Goal: Task Accomplishment & Management: Use online tool/utility

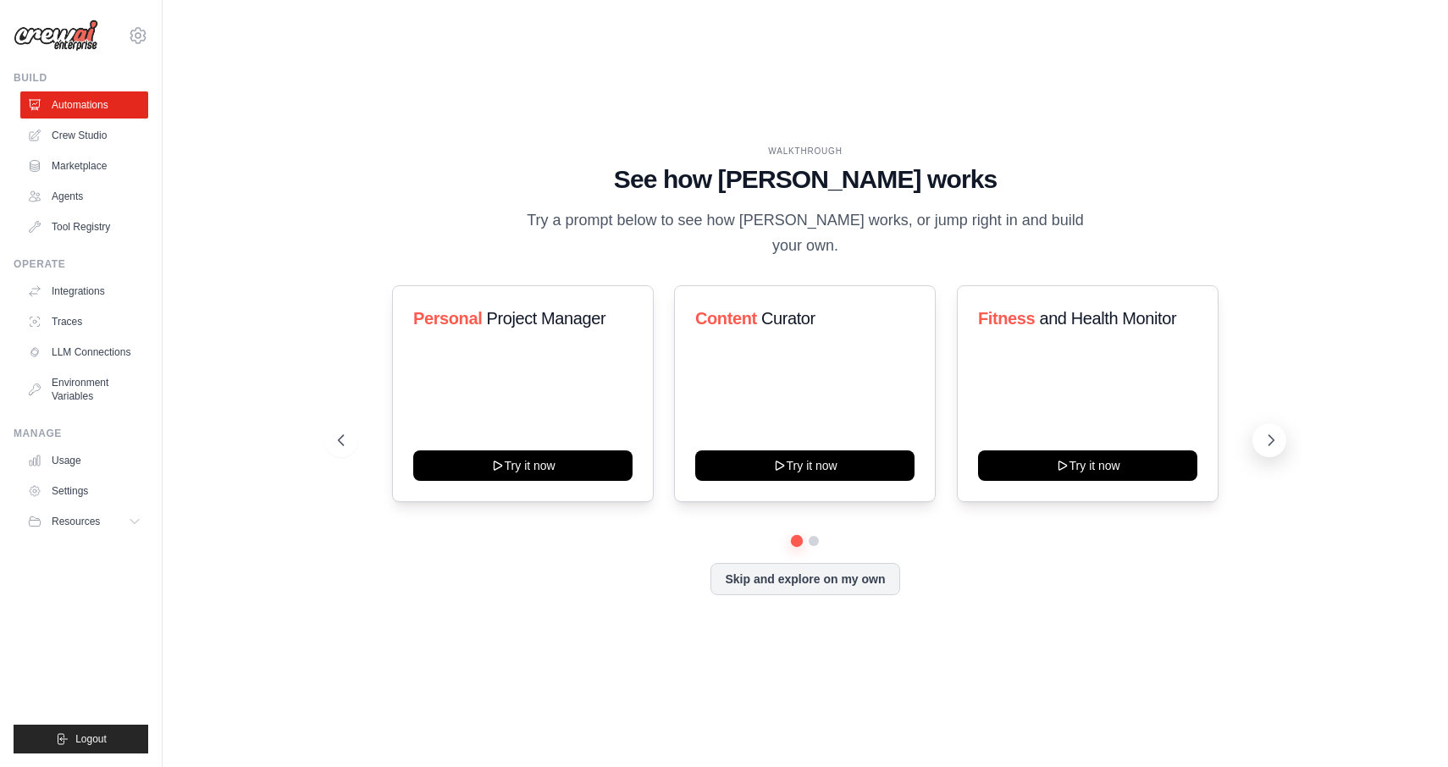
click at [1269, 432] on icon at bounding box center [1271, 440] width 17 height 17
click at [754, 561] on button "Skip and explore on my own" at bounding box center [805, 577] width 189 height 32
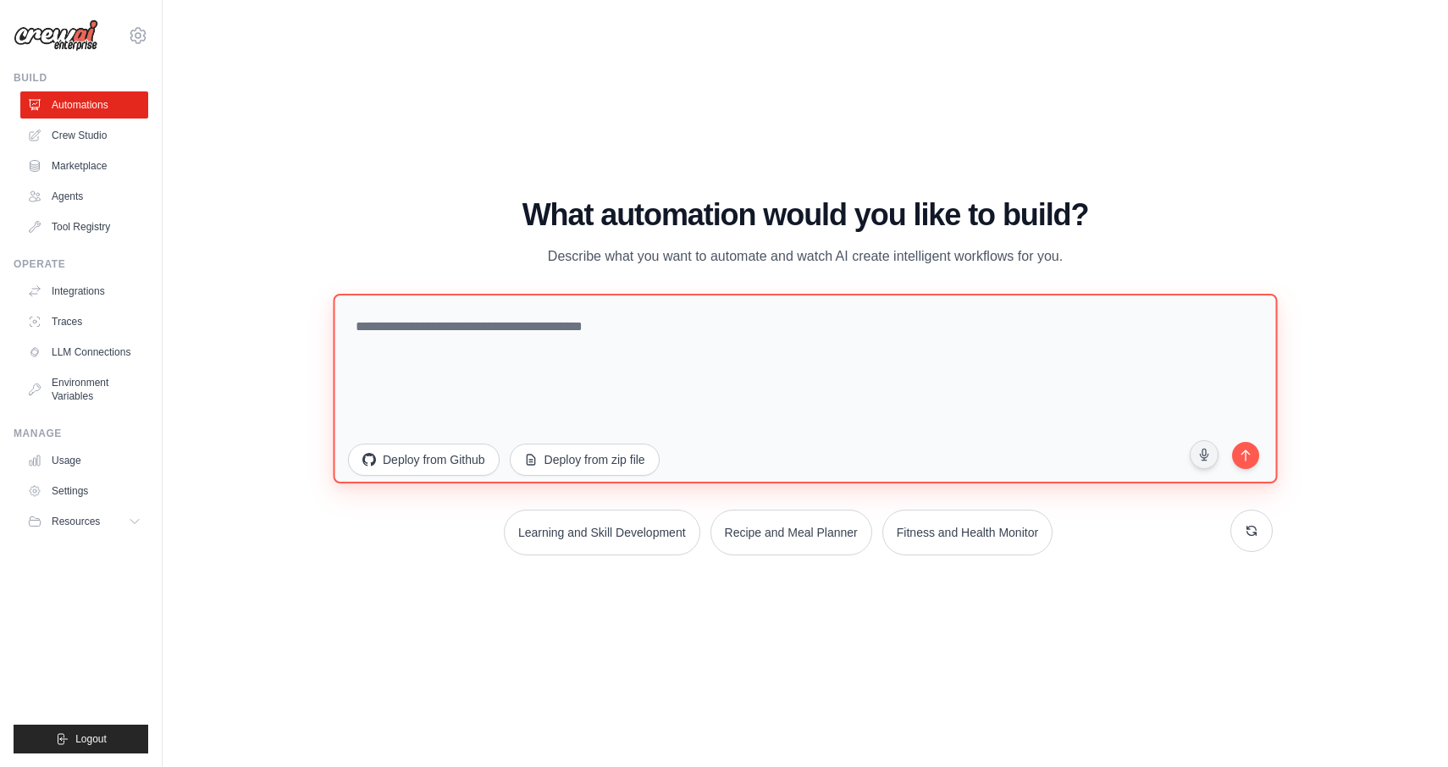
click at [638, 365] on textarea at bounding box center [805, 389] width 944 height 190
click at [545, 313] on textarea "**********" at bounding box center [805, 389] width 944 height 190
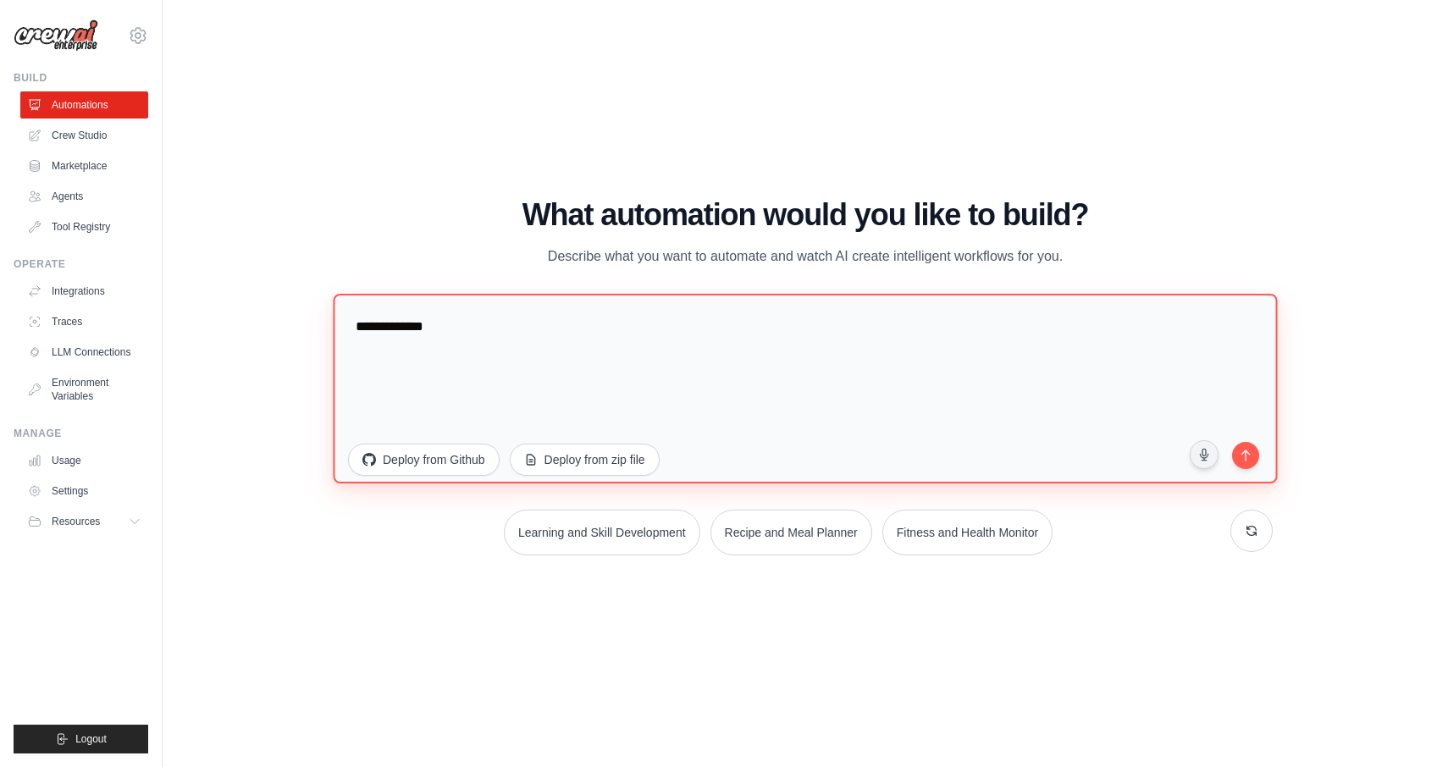
paste textarea "**********"
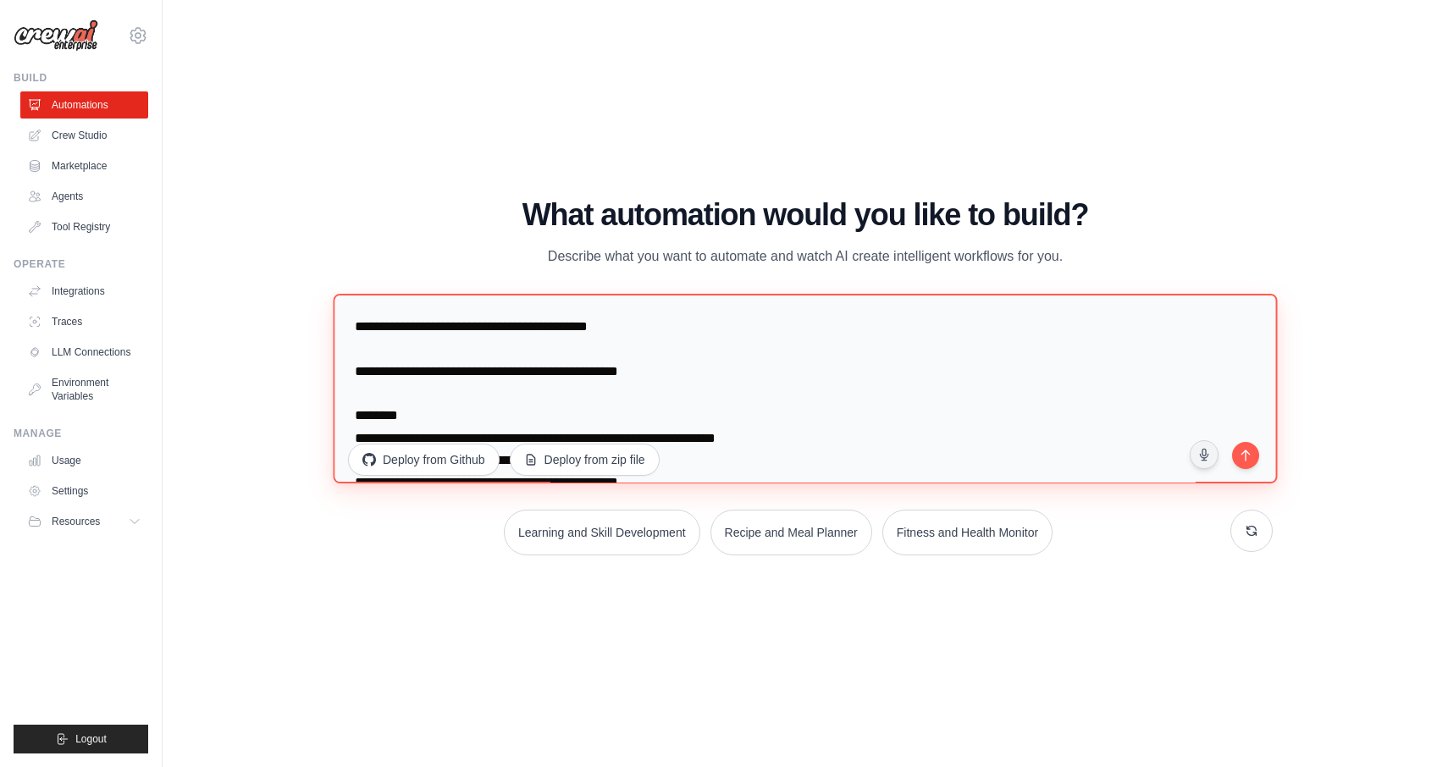
scroll to position [251, 0]
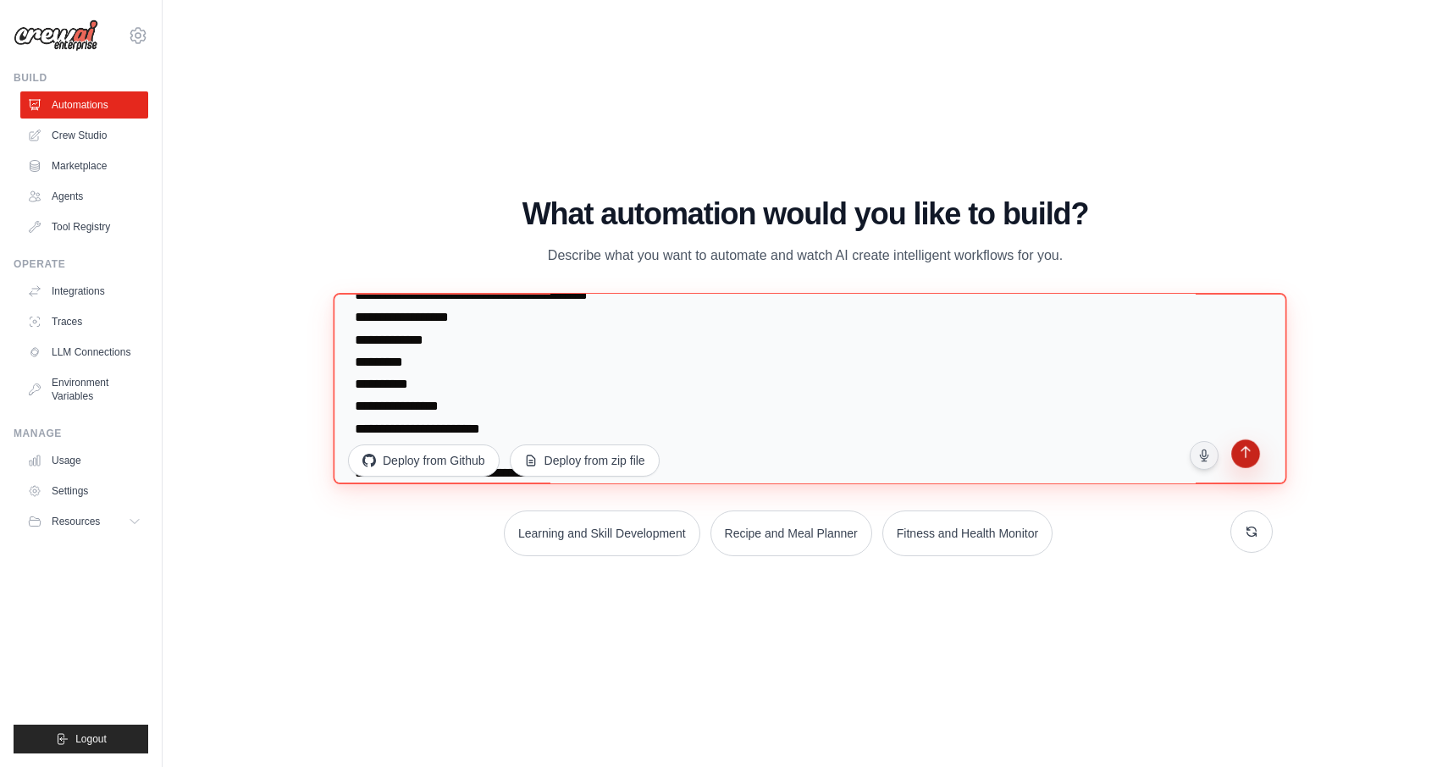
type textarea "**********"
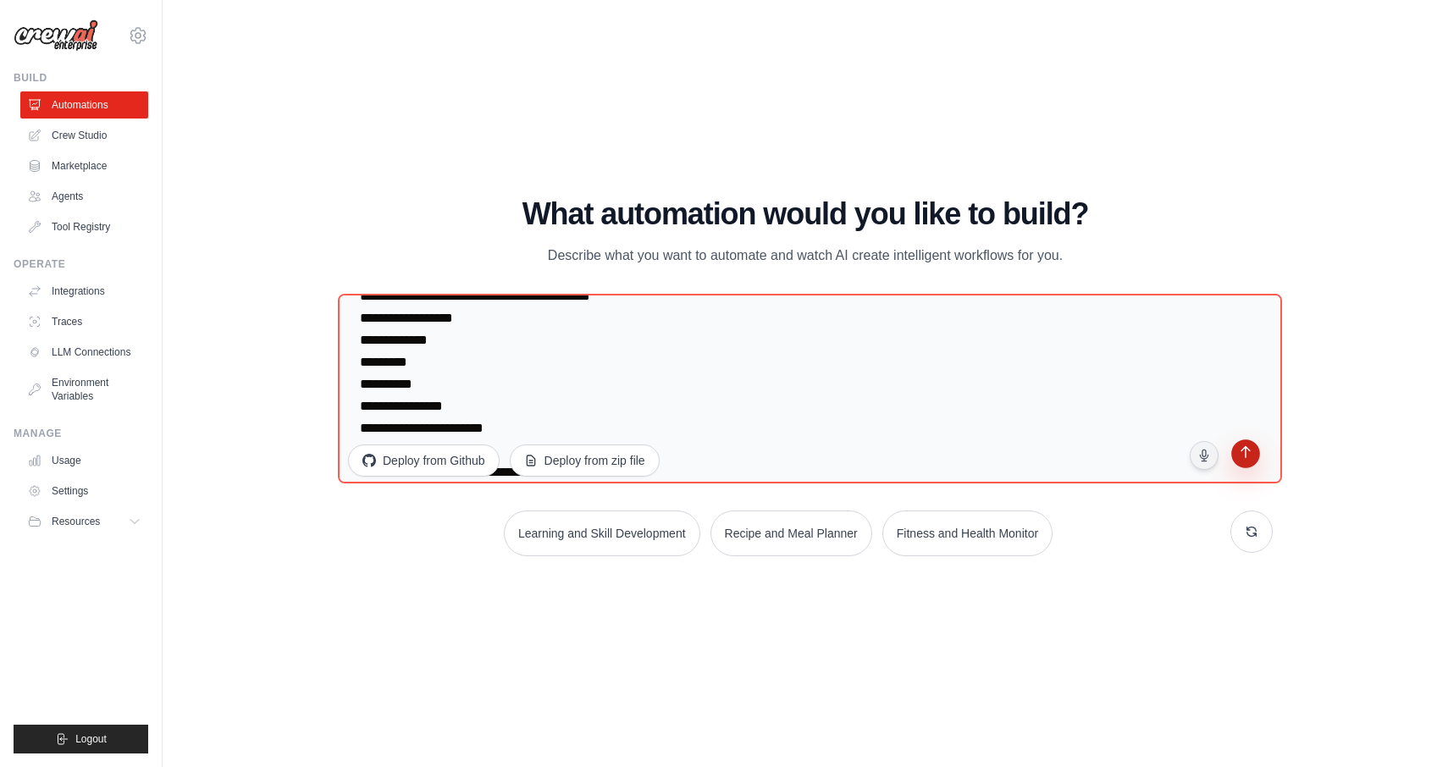
click at [1241, 457] on icon "submit" at bounding box center [1245, 454] width 16 height 16
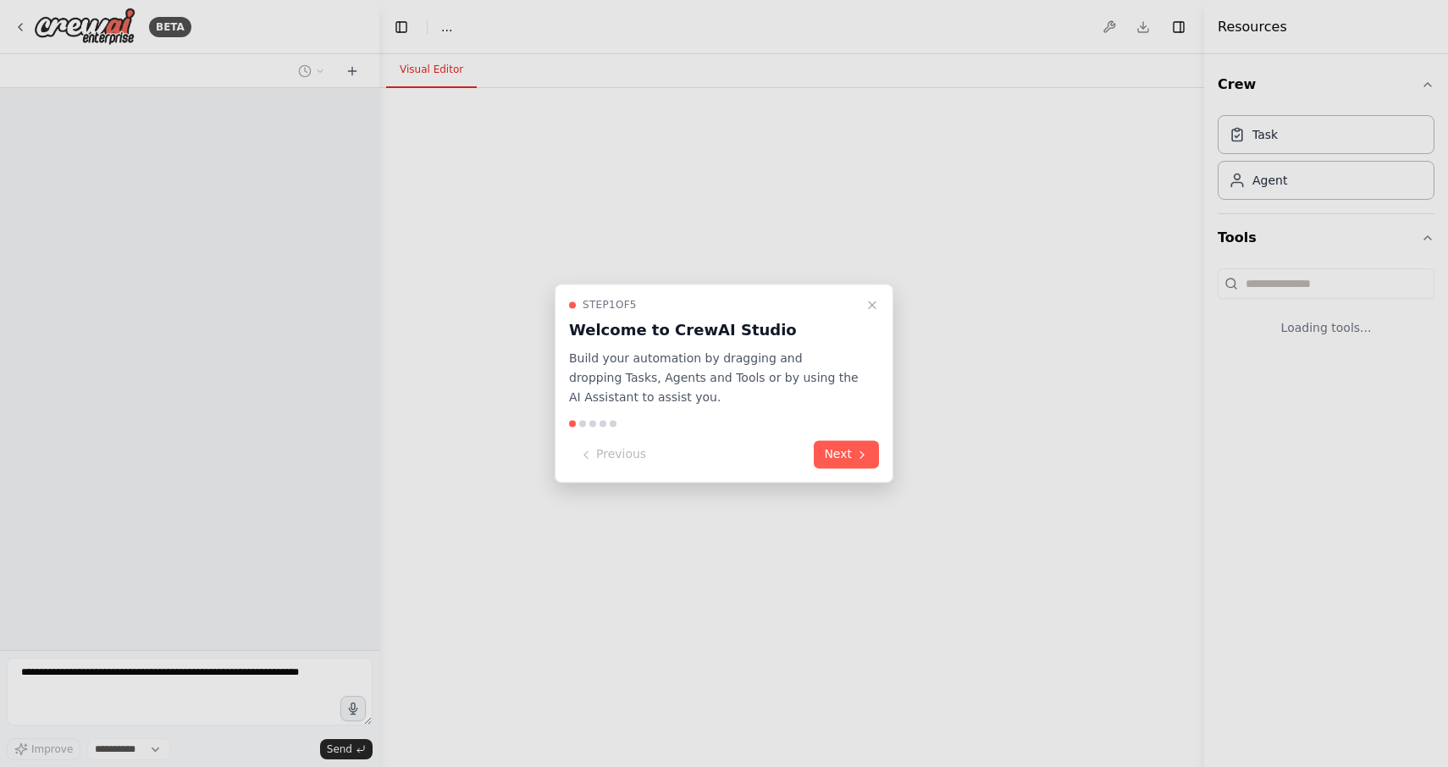
select select "****"
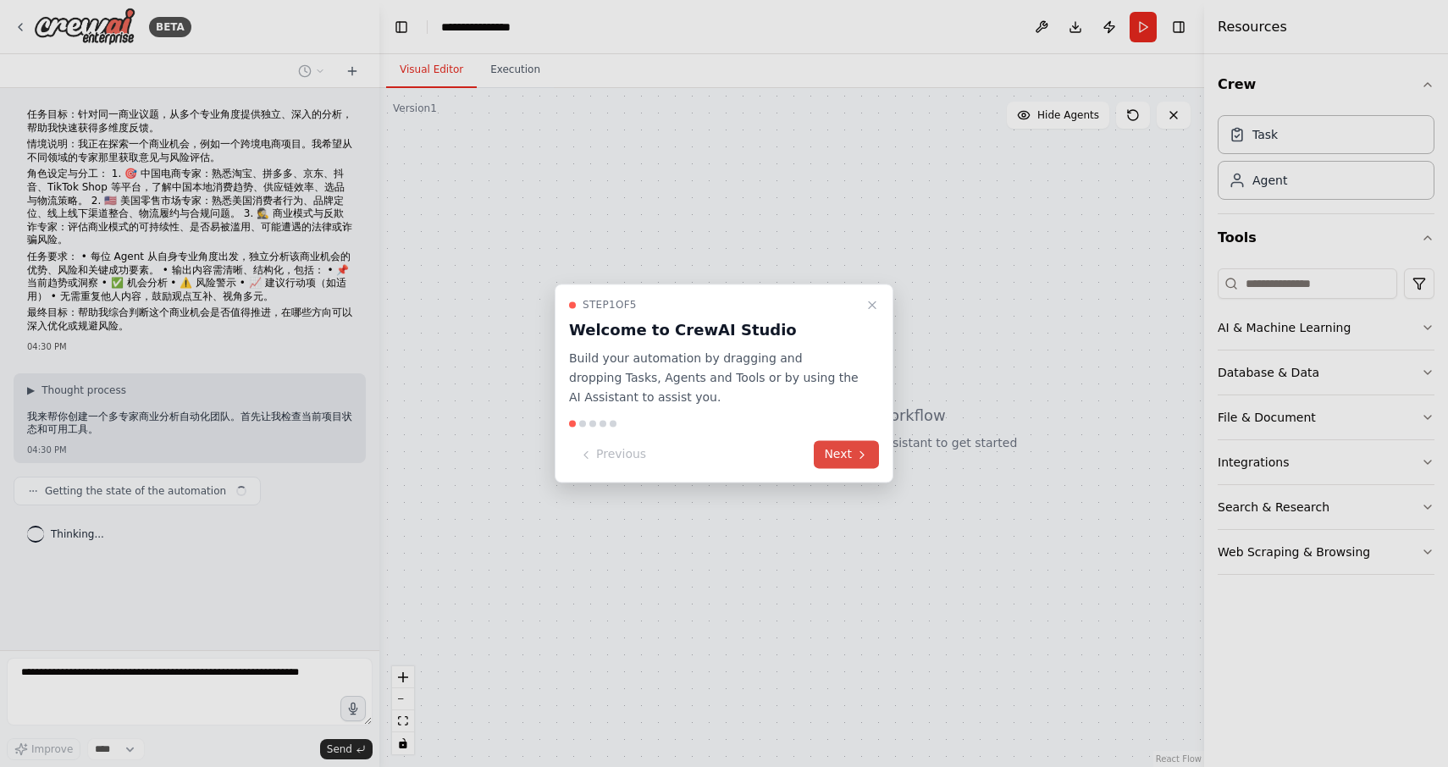
click at [856, 465] on button "Next" at bounding box center [846, 455] width 65 height 28
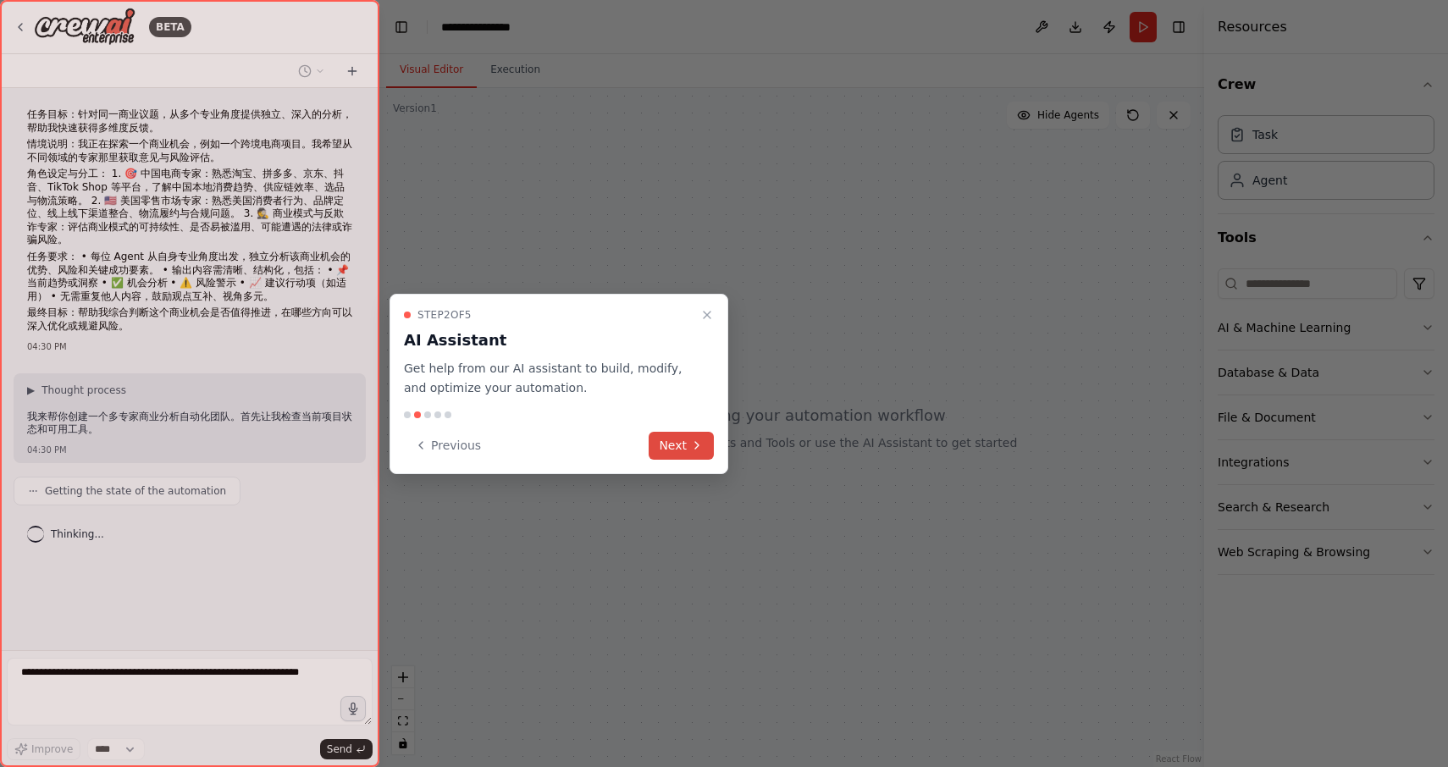
click at [695, 455] on button "Next" at bounding box center [681, 446] width 65 height 28
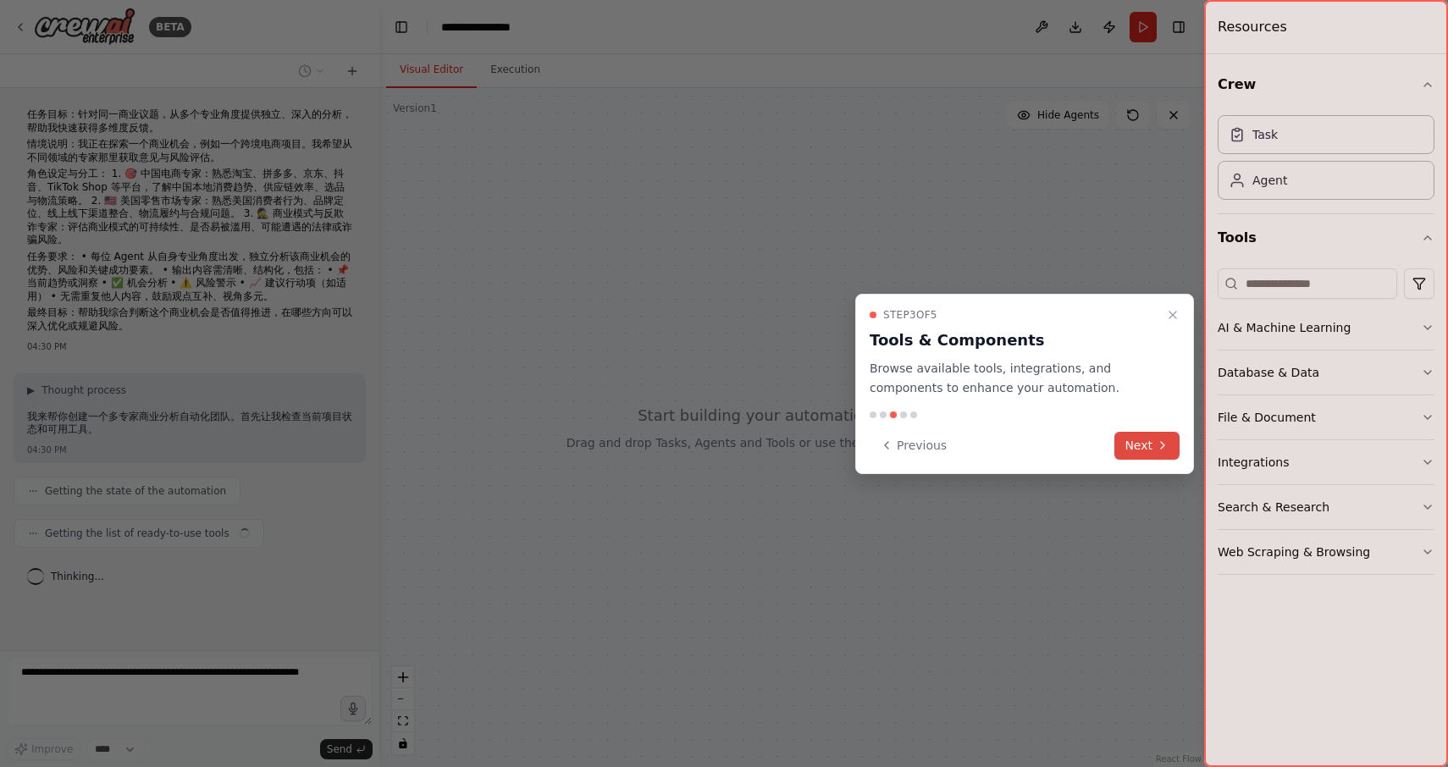
click at [1157, 452] on button "Next" at bounding box center [1147, 446] width 65 height 28
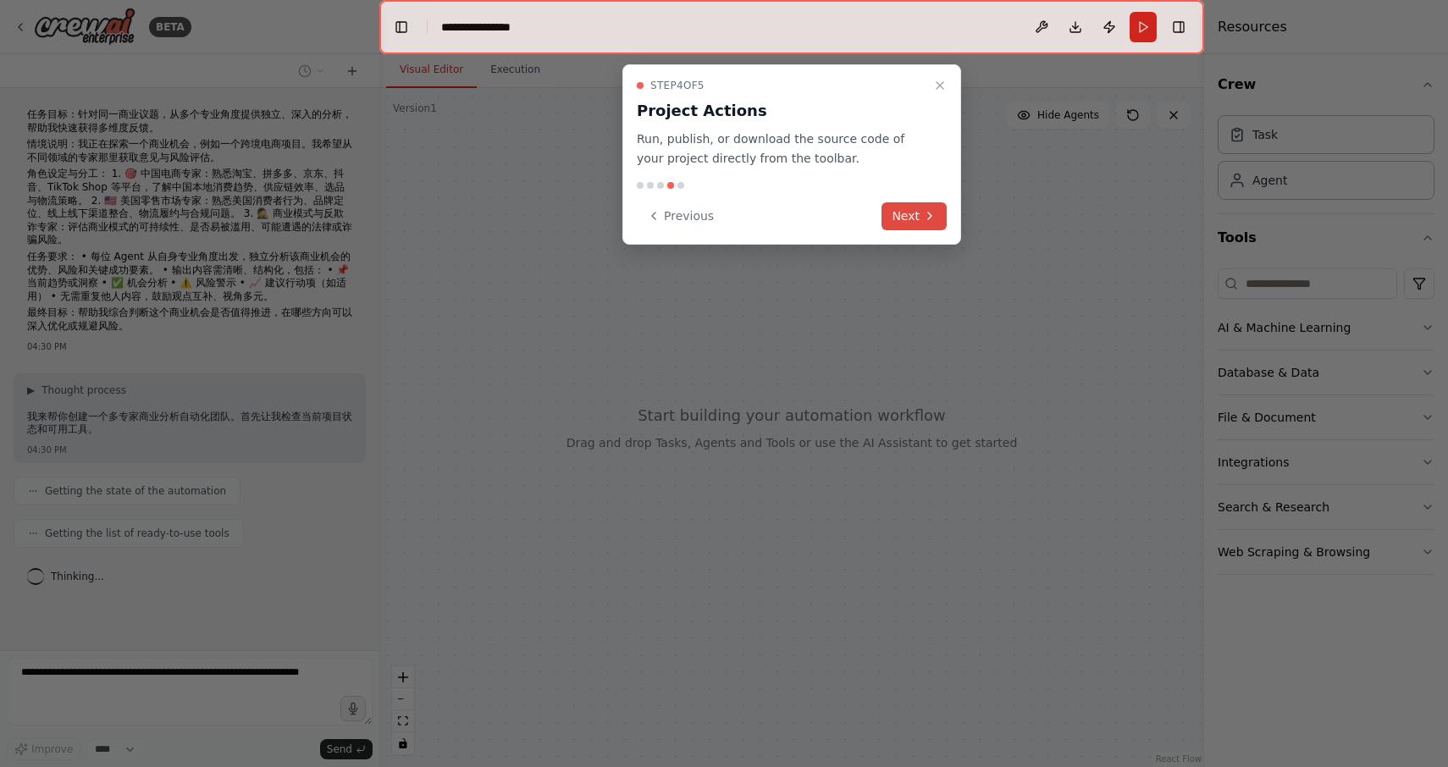
click at [927, 225] on button "Next" at bounding box center [914, 216] width 65 height 28
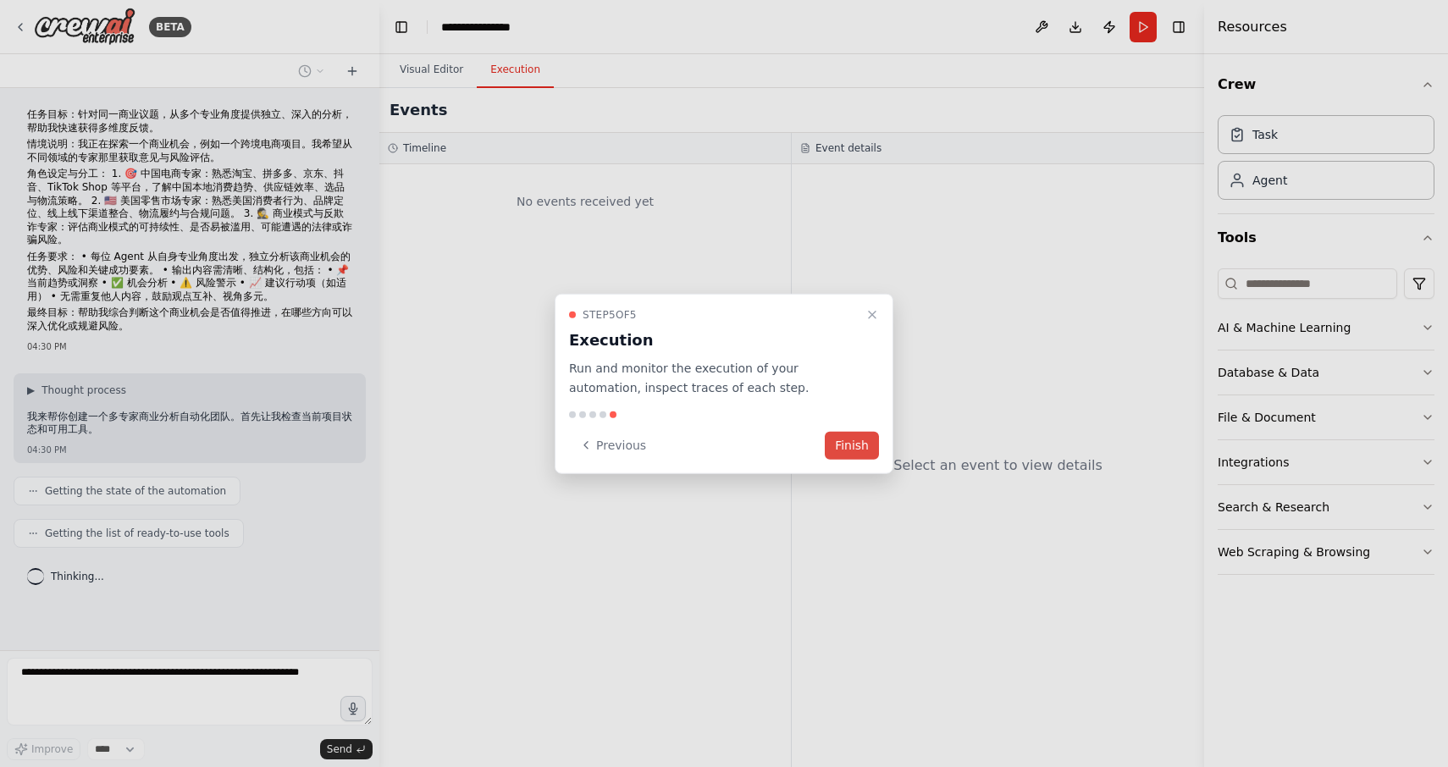
click at [859, 438] on button "Finish" at bounding box center [852, 445] width 54 height 28
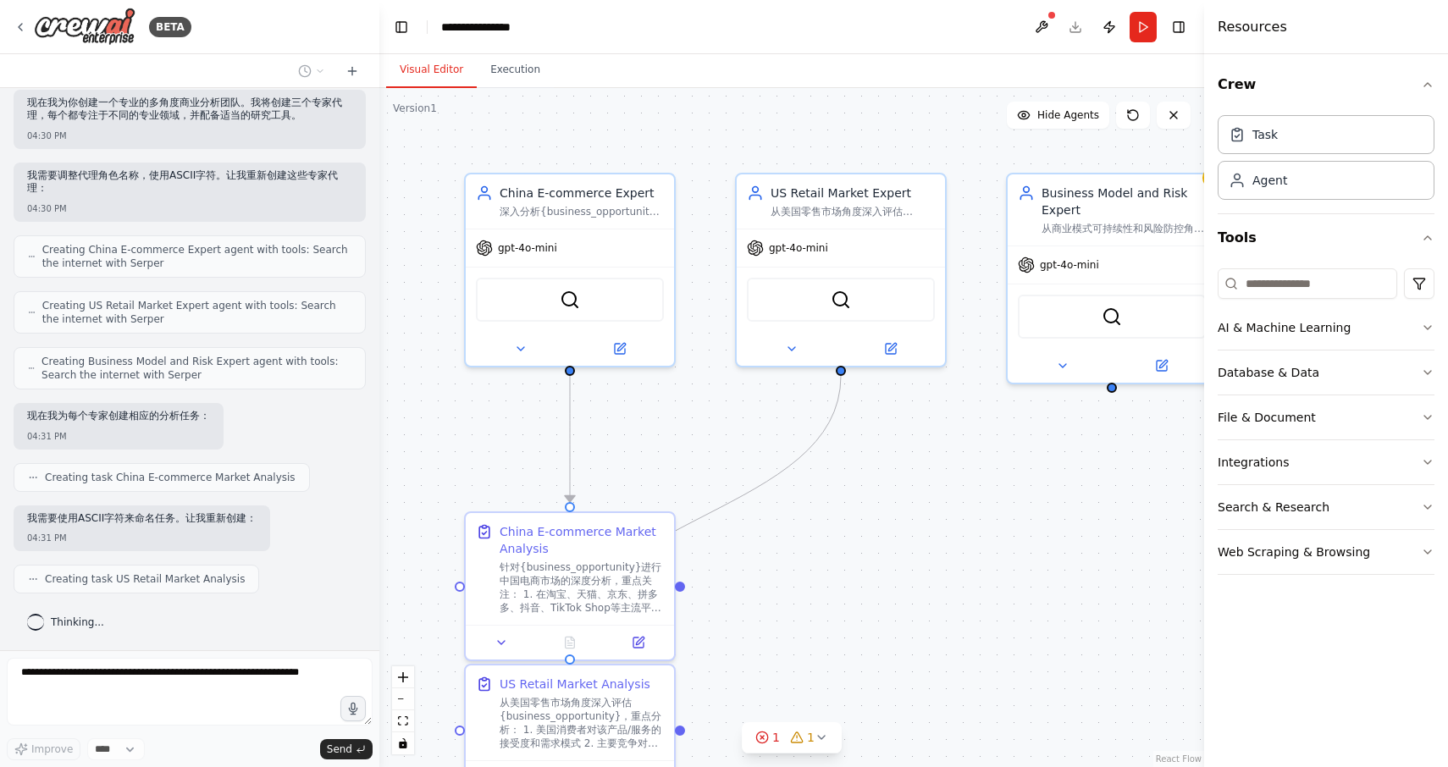
scroll to position [556, 0]
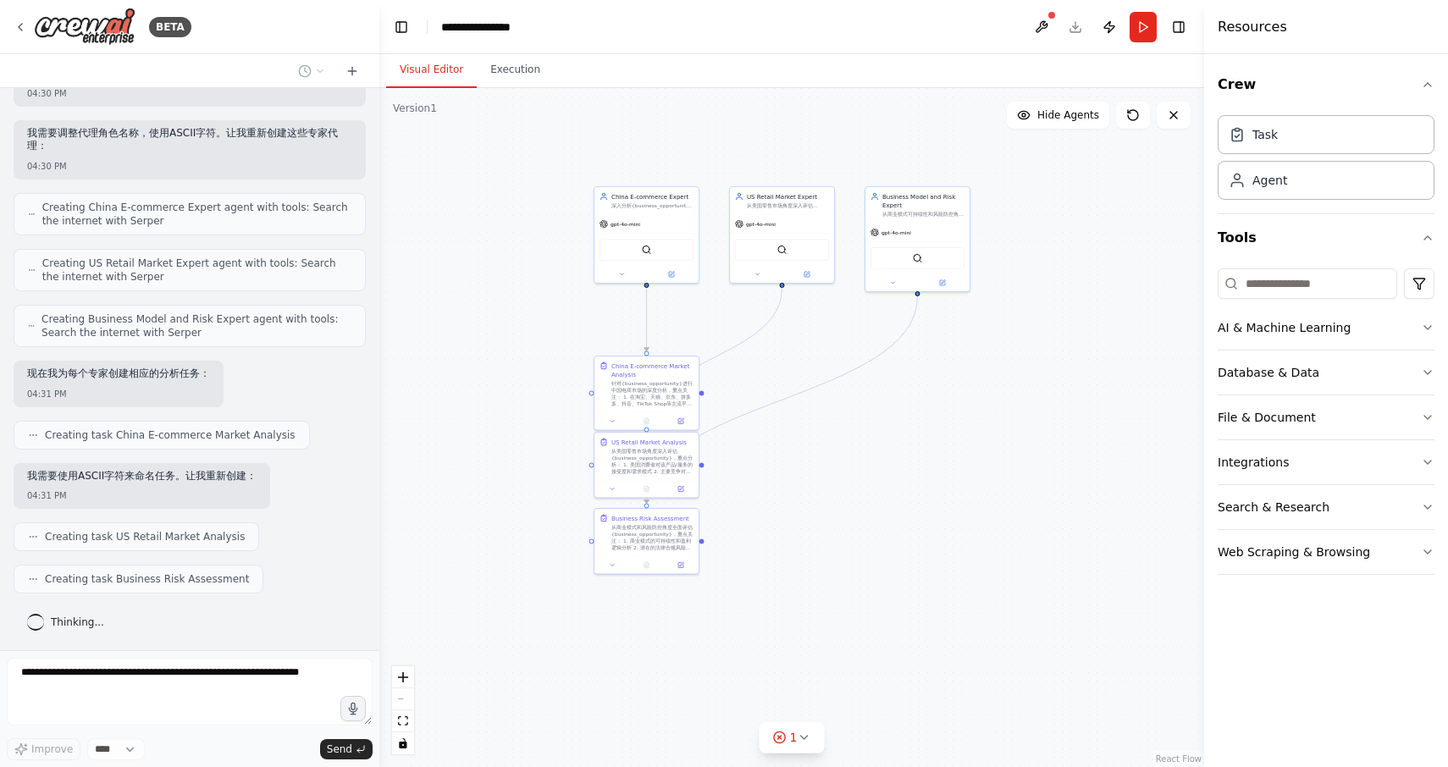
drag, startPoint x: 901, startPoint y: 494, endPoint x: 903, endPoint y: 418, distance: 76.2
click at [903, 418] on div ".deletable-edge-delete-btn { width: 20px; height: 20px; border: 0px solid #ffff…" at bounding box center [791, 427] width 825 height 679
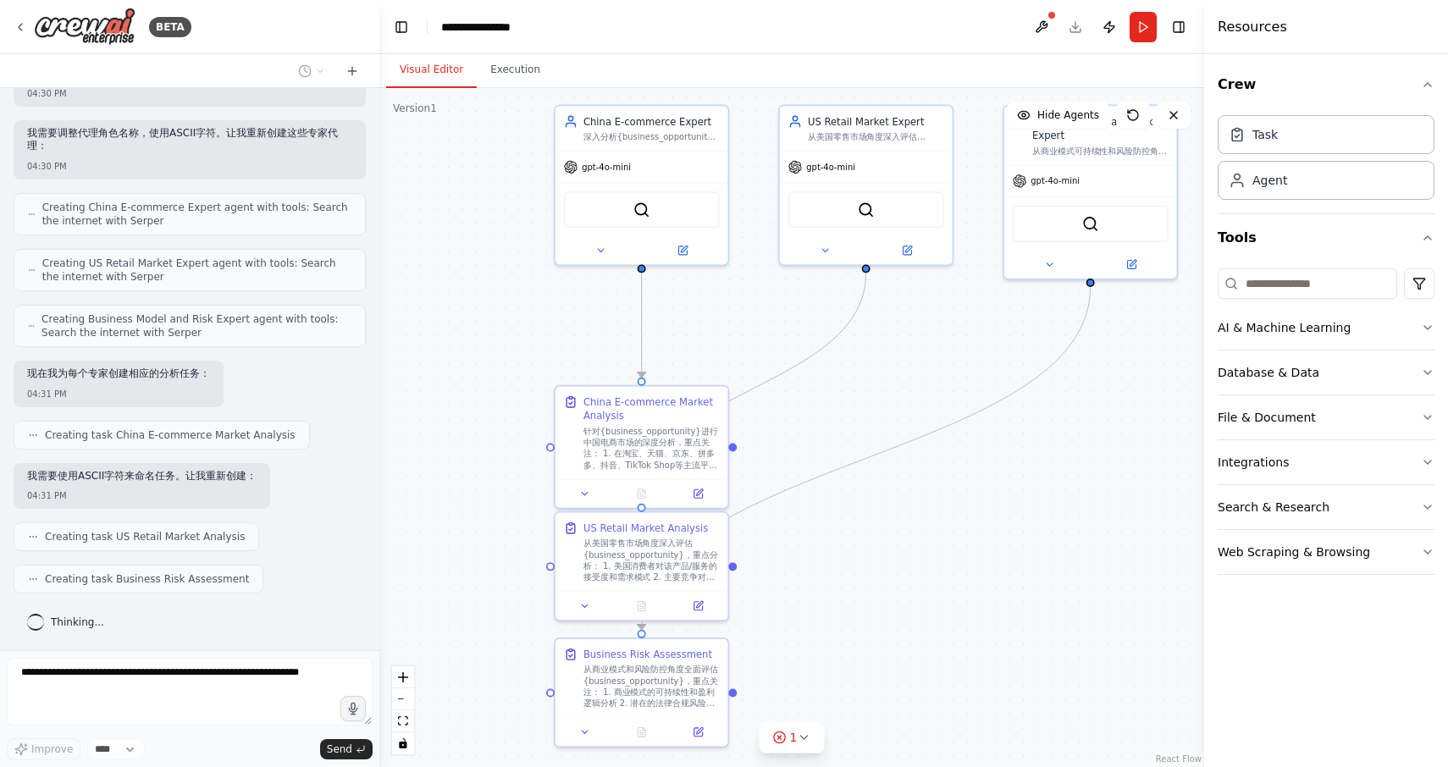
drag, startPoint x: 916, startPoint y: 393, endPoint x: 1046, endPoint y: 423, distance: 132.9
click at [1046, 423] on div ".deletable-edge-delete-btn { width: 20px; height: 20px; border: 0px solid #ffff…" at bounding box center [791, 427] width 825 height 679
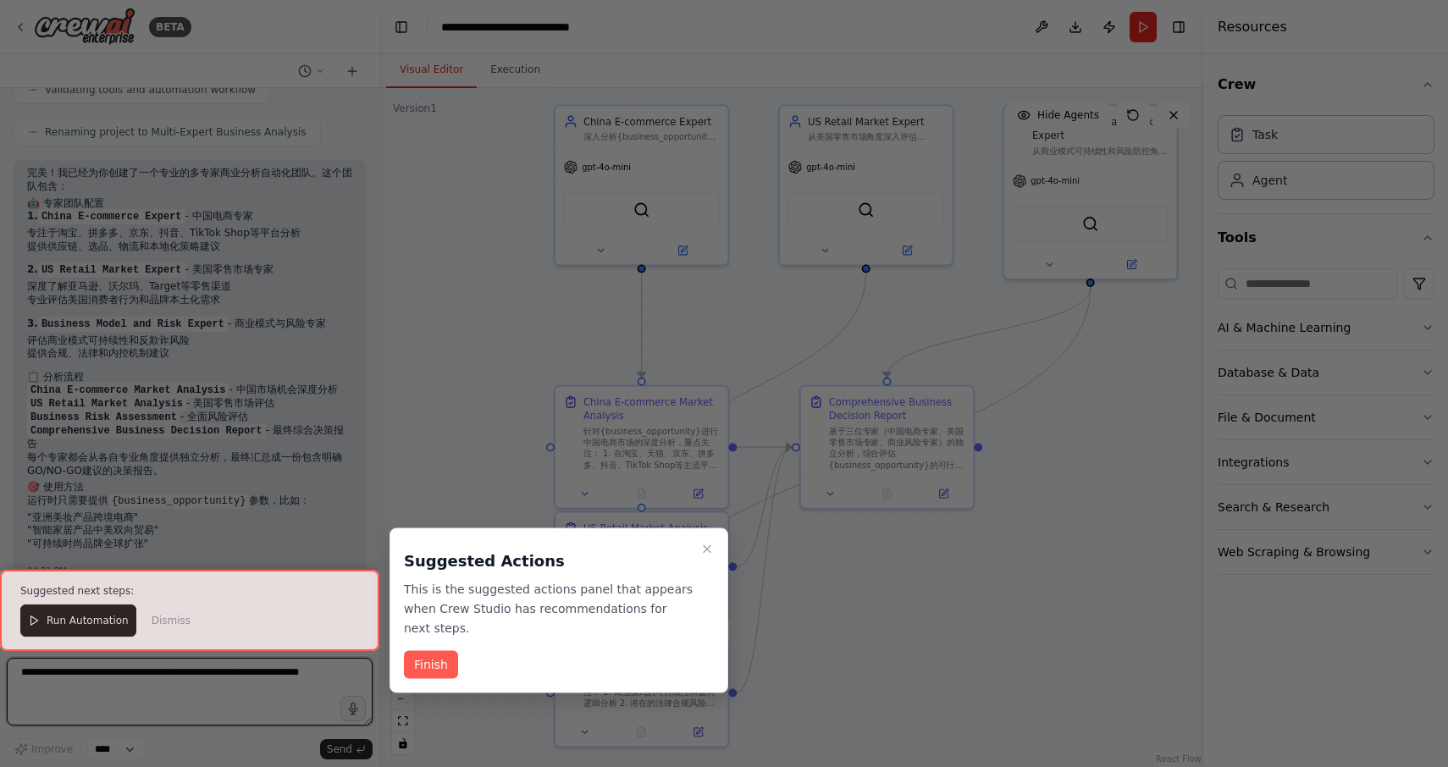
scroll to position [1277, 0]
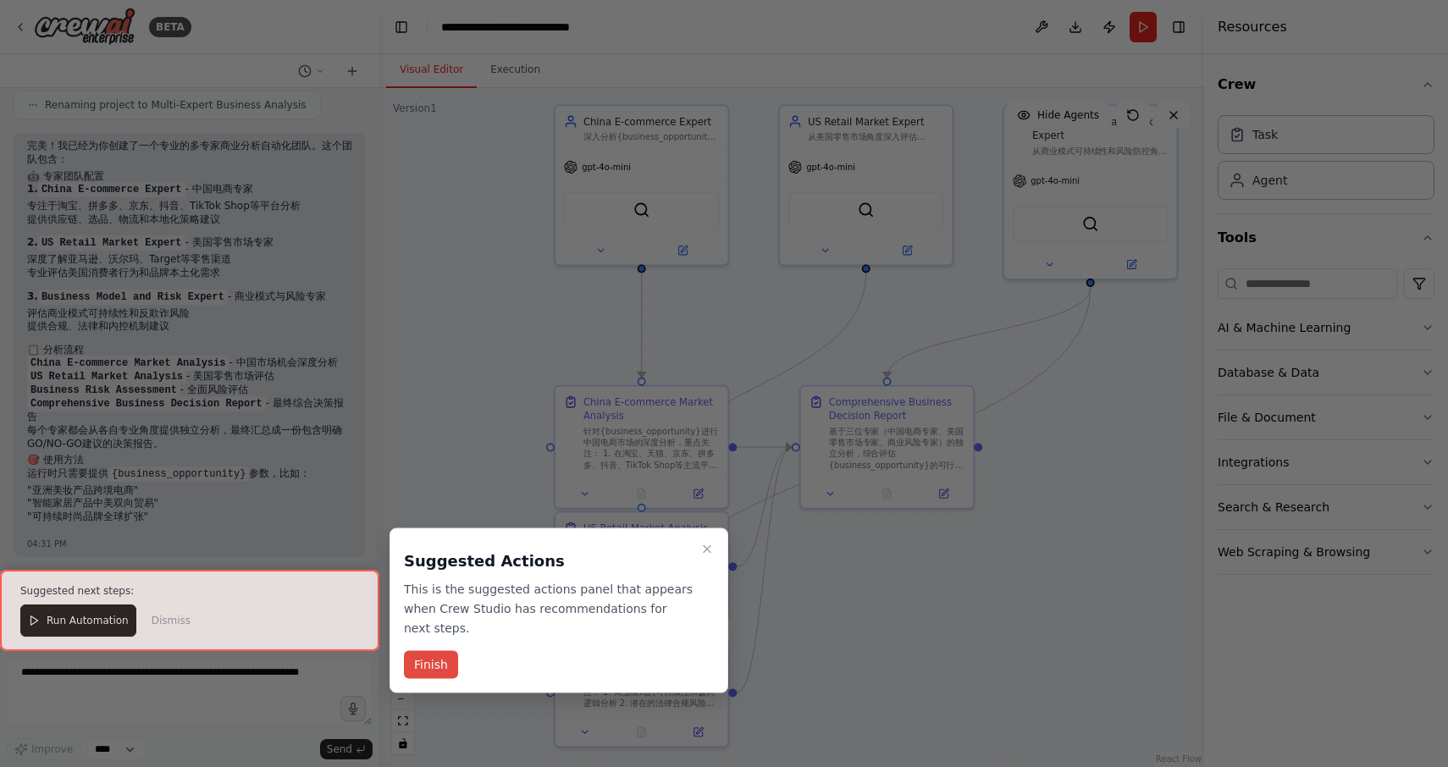
click at [440, 666] on button "Finish" at bounding box center [431, 665] width 54 height 28
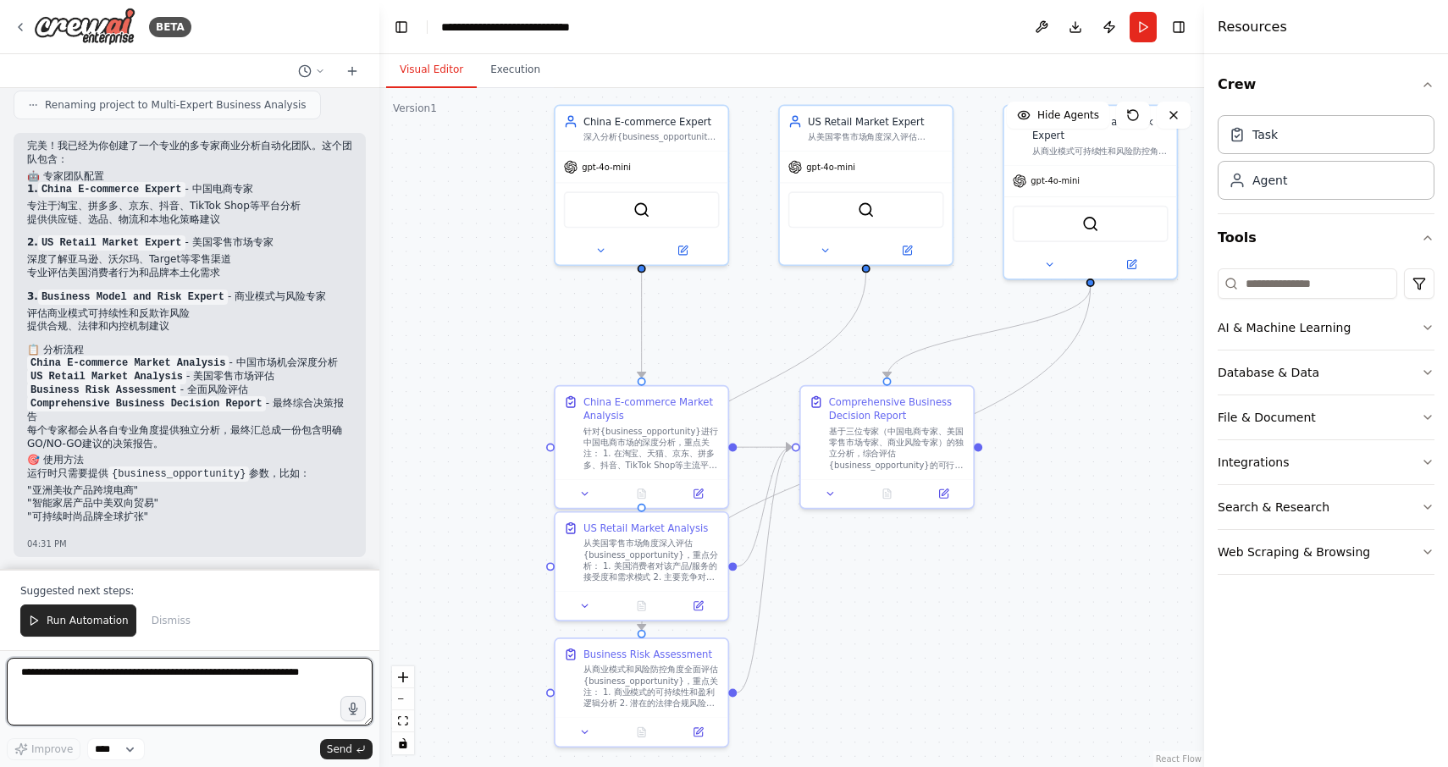
click at [164, 691] on textarea at bounding box center [190, 692] width 366 height 68
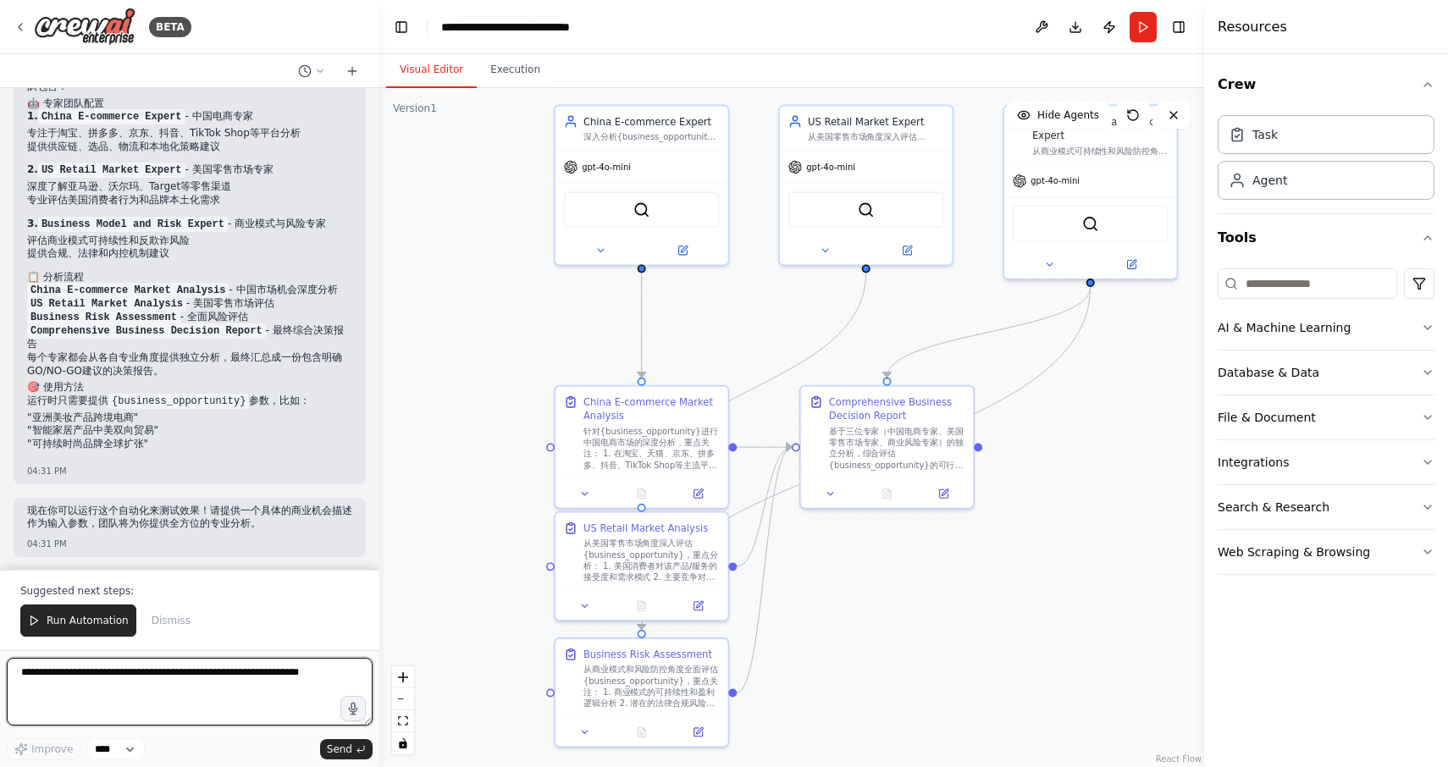
click at [202, 705] on textarea at bounding box center [190, 692] width 366 height 68
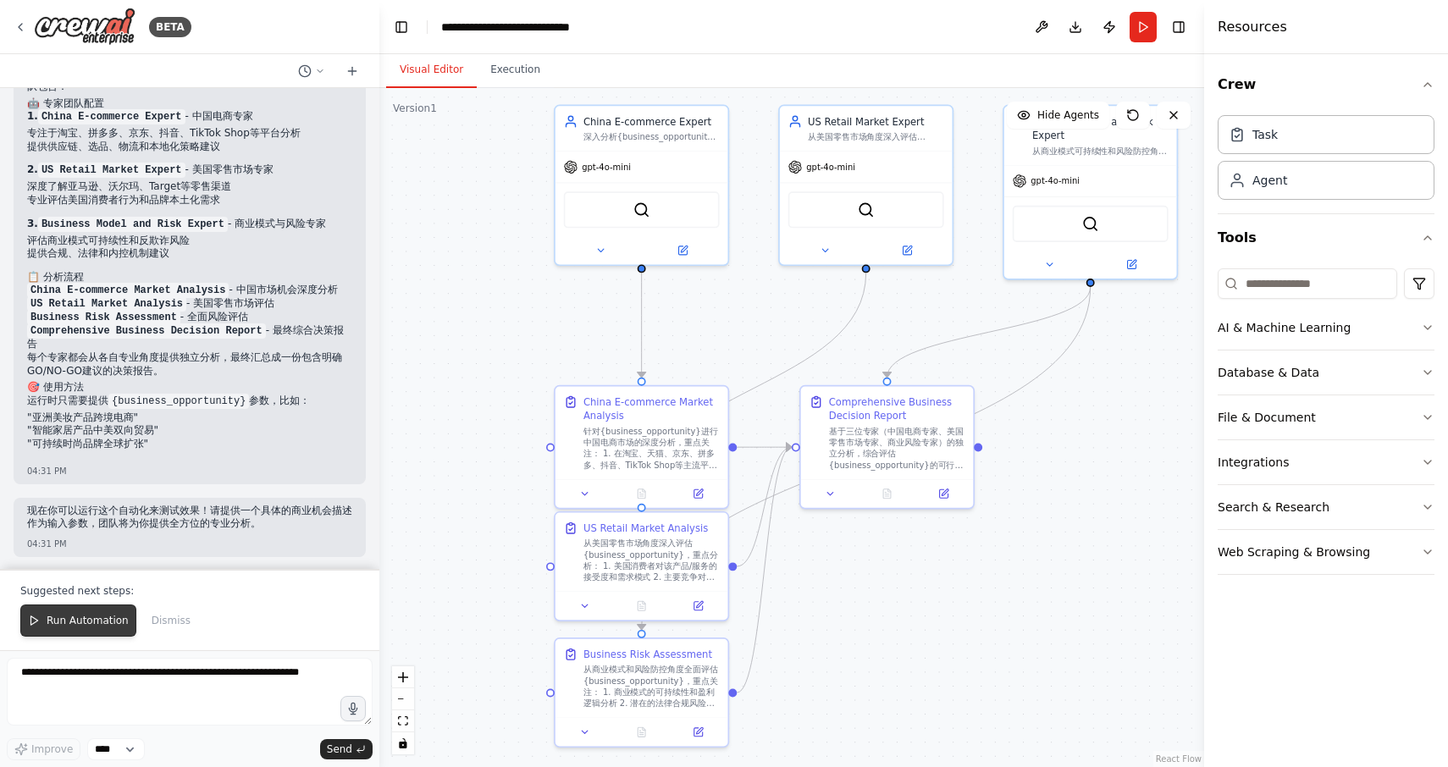
click at [104, 622] on span "Run Automation" at bounding box center [88, 621] width 82 height 14
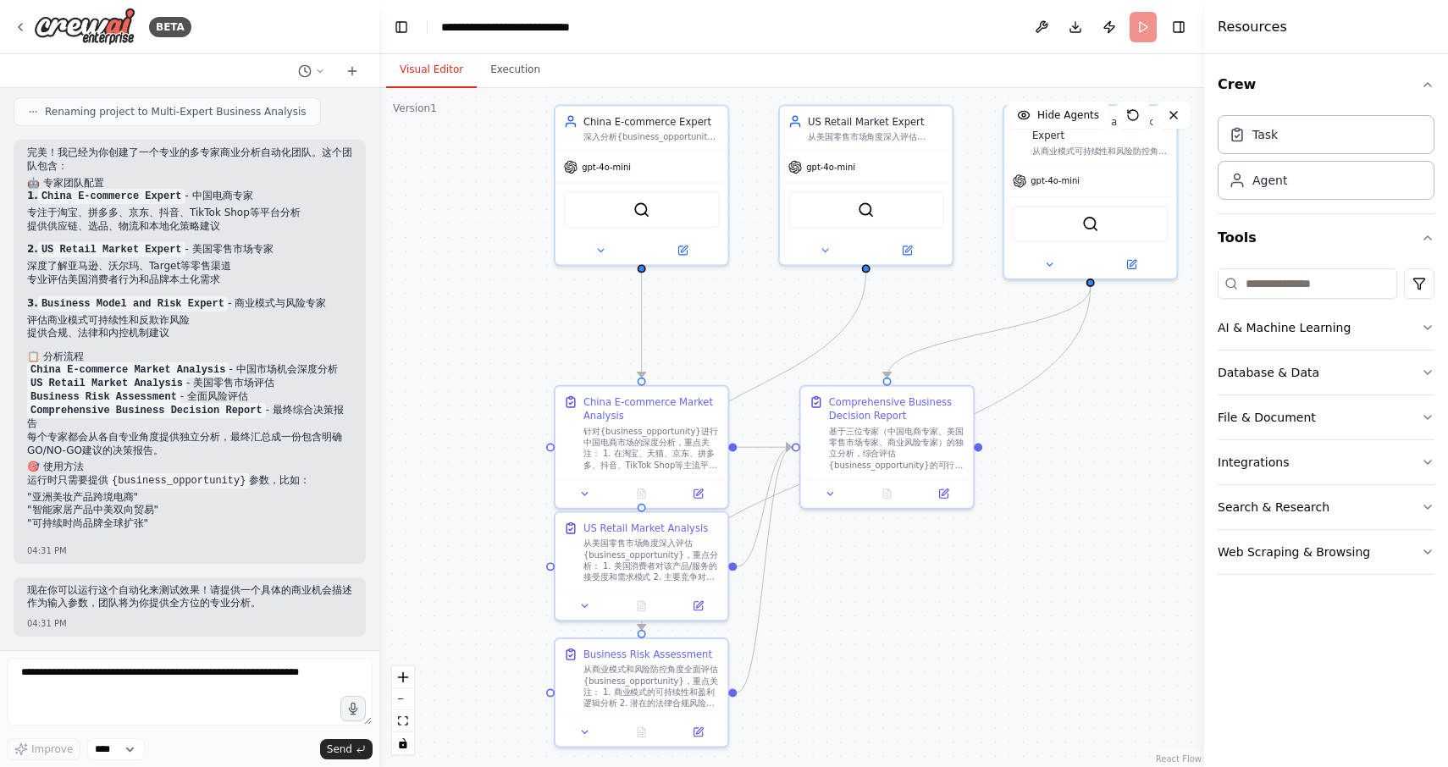
scroll to position [1269, 0]
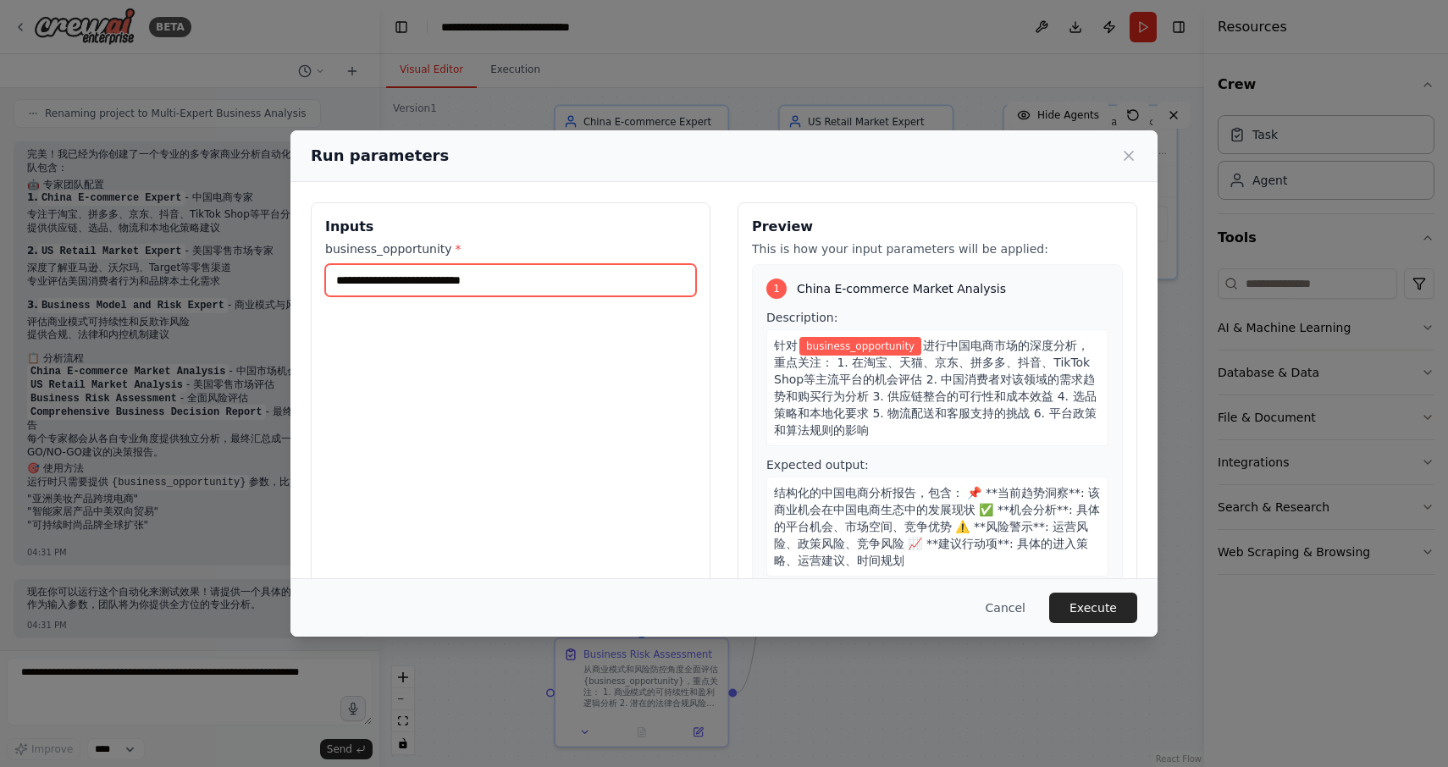
click at [390, 277] on input "business_opportunity *" at bounding box center [510, 280] width 371 height 32
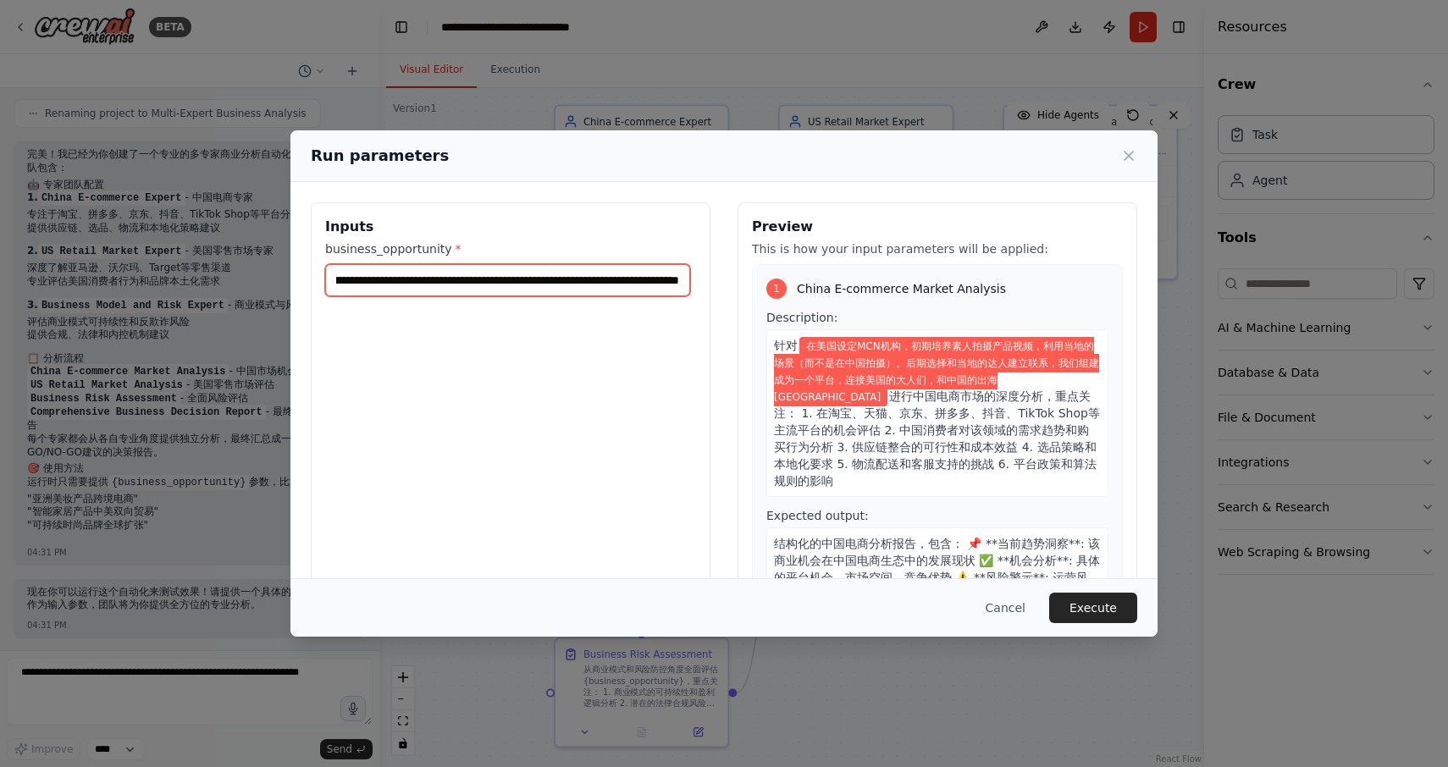
scroll to position [0, 617]
type input "**********"
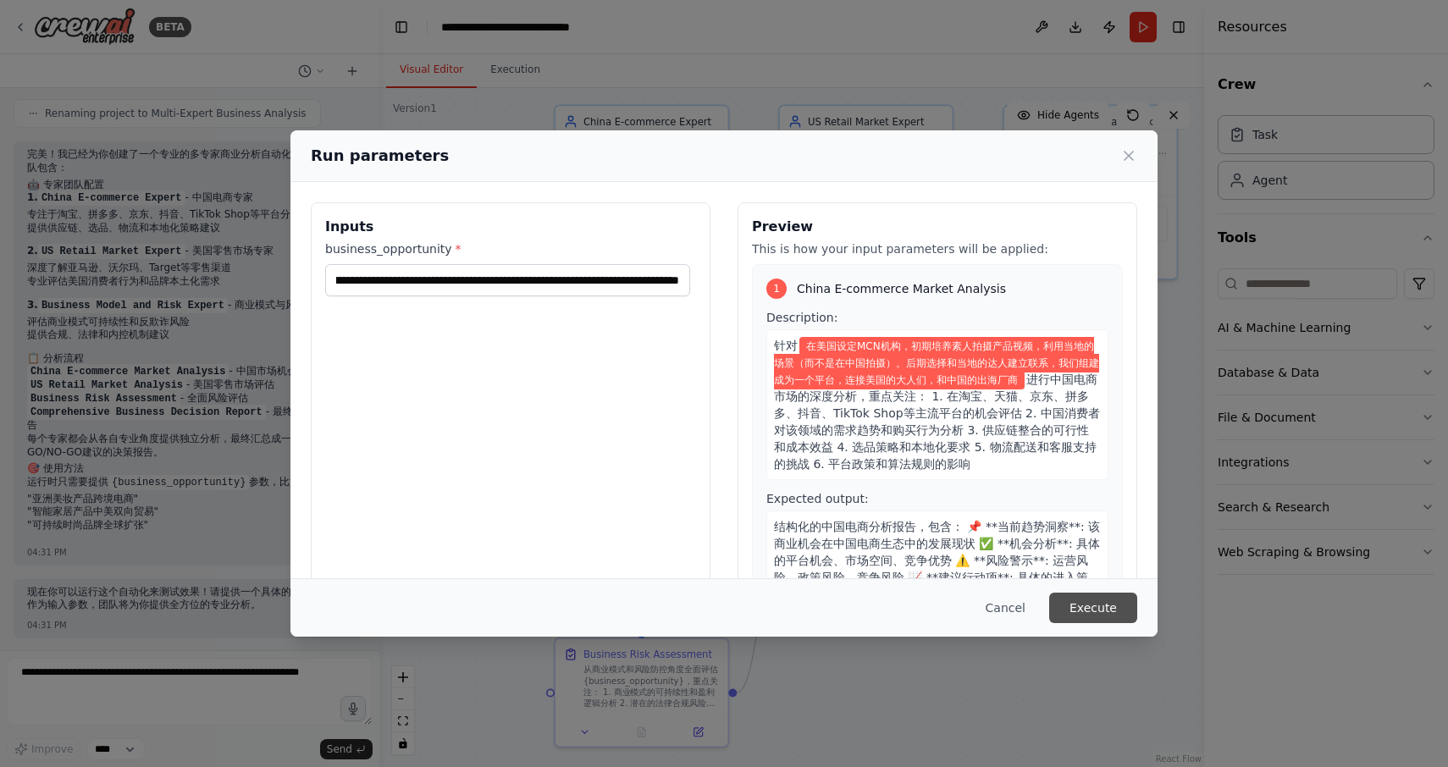
click at [1087, 611] on button "Execute" at bounding box center [1093, 608] width 88 height 30
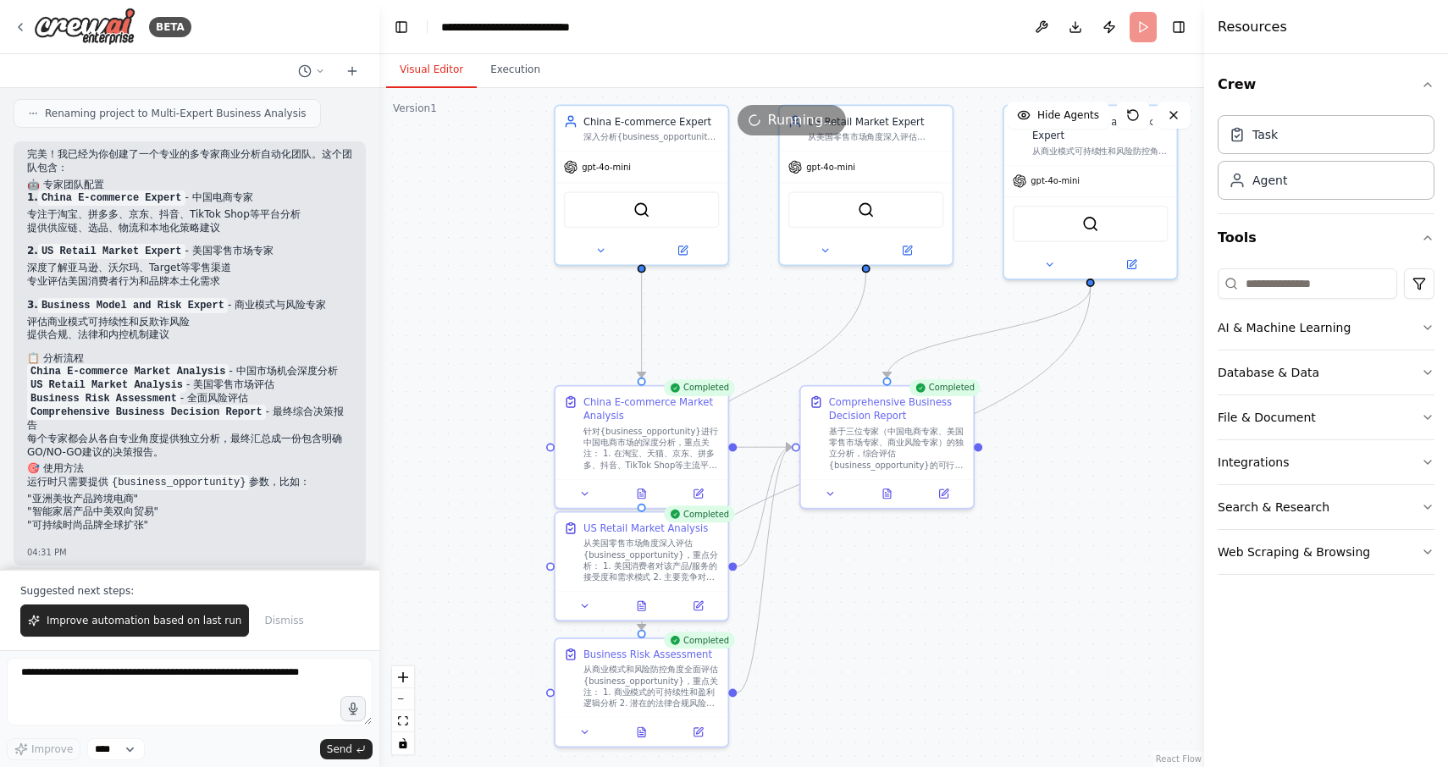
scroll to position [1350, 0]
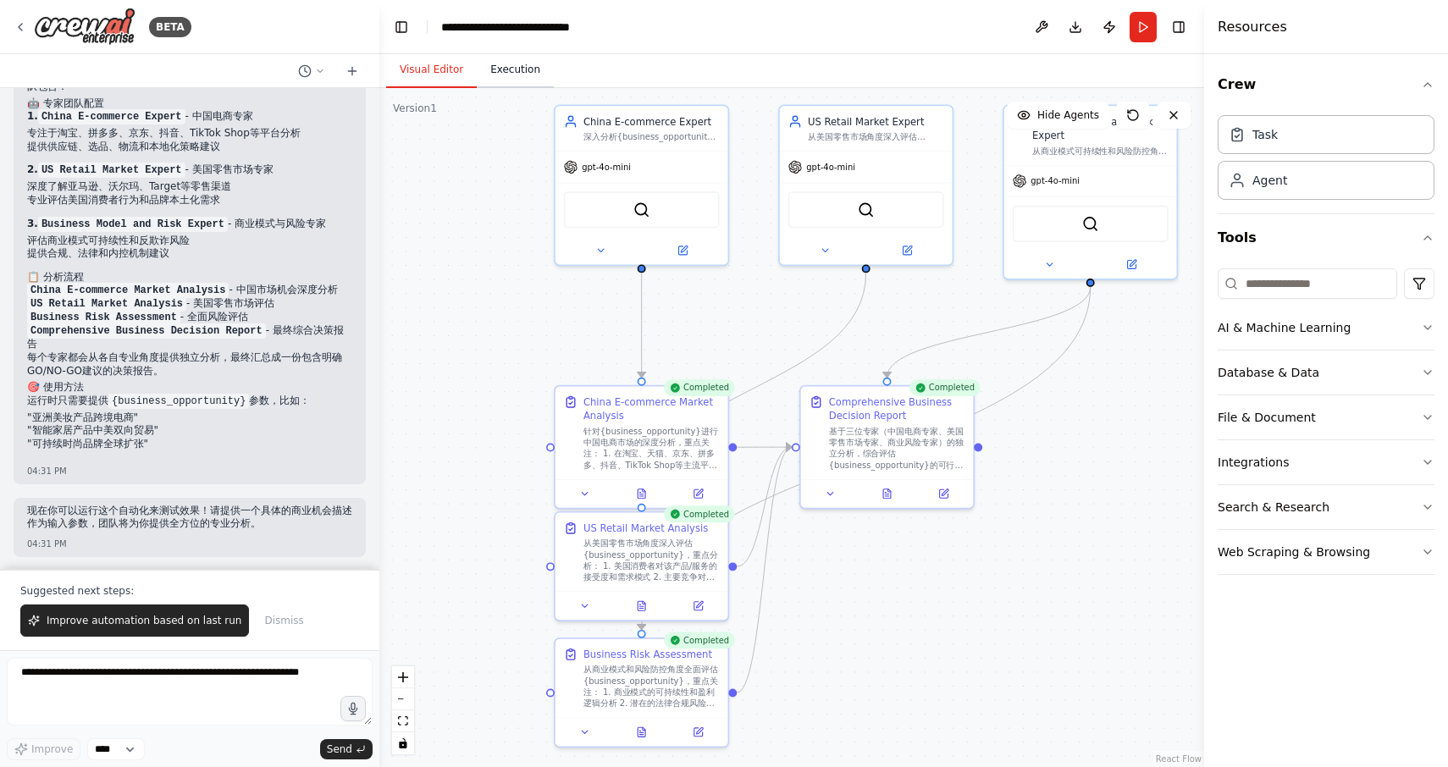
click at [483, 57] on button "Execution" at bounding box center [515, 71] width 77 height 36
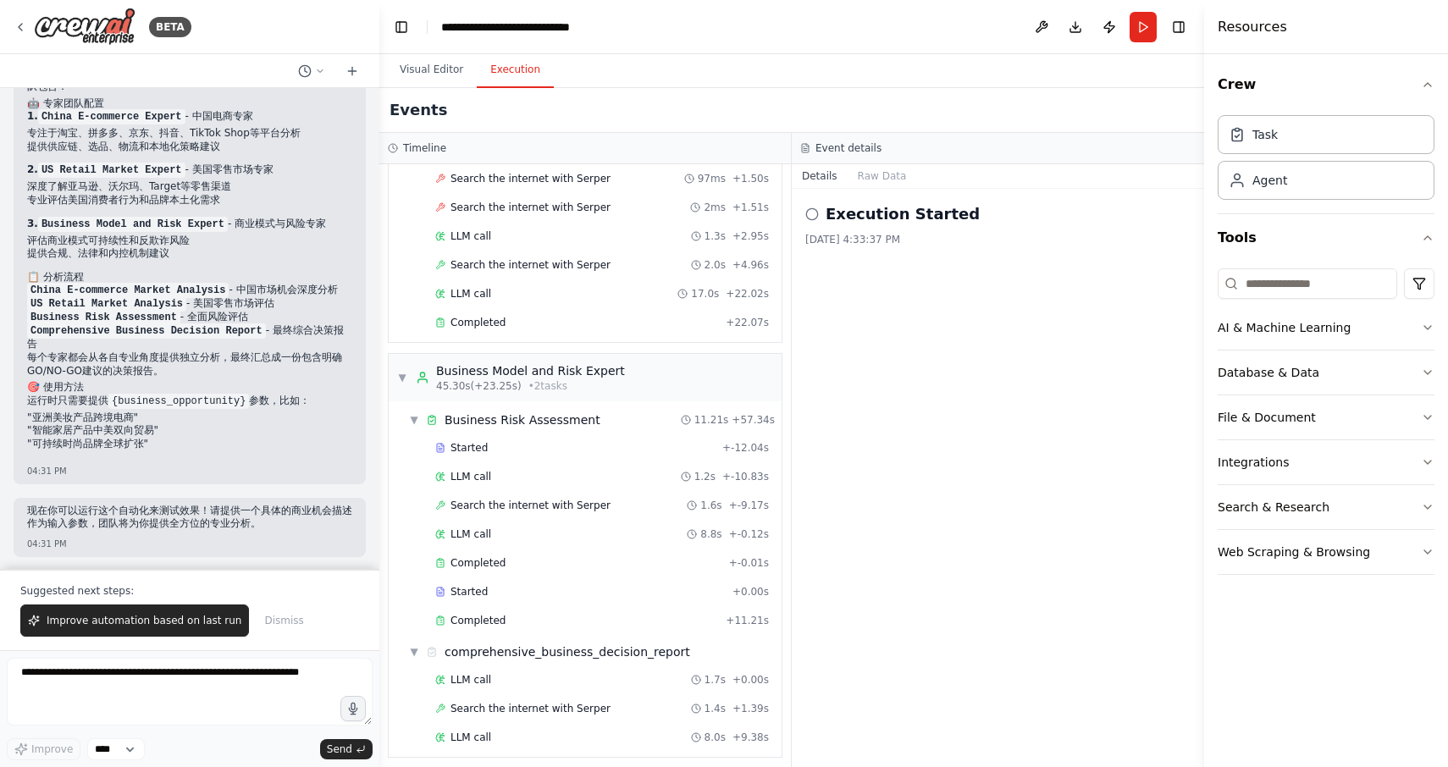
scroll to position [425, 0]
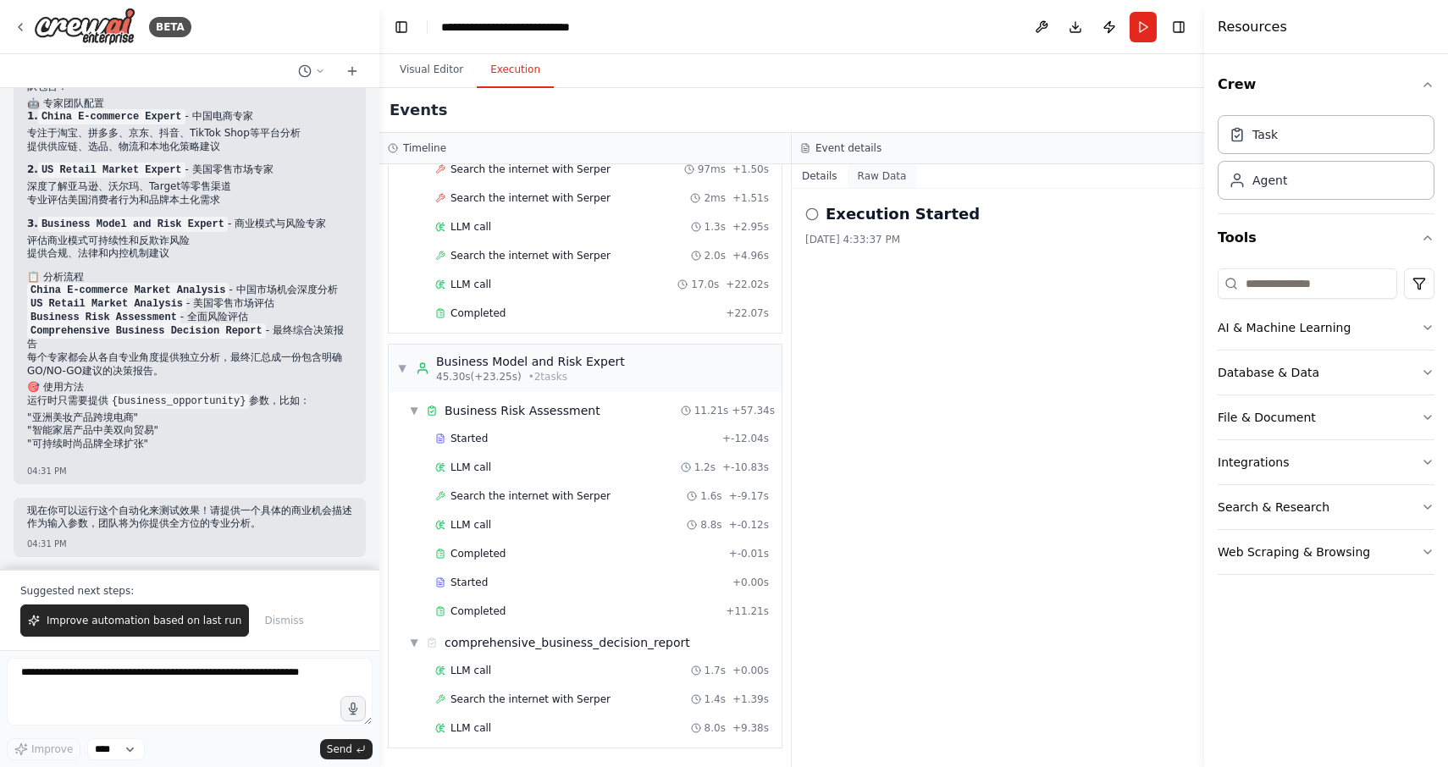
click at [889, 177] on button "Raw Data" at bounding box center [882, 176] width 69 height 24
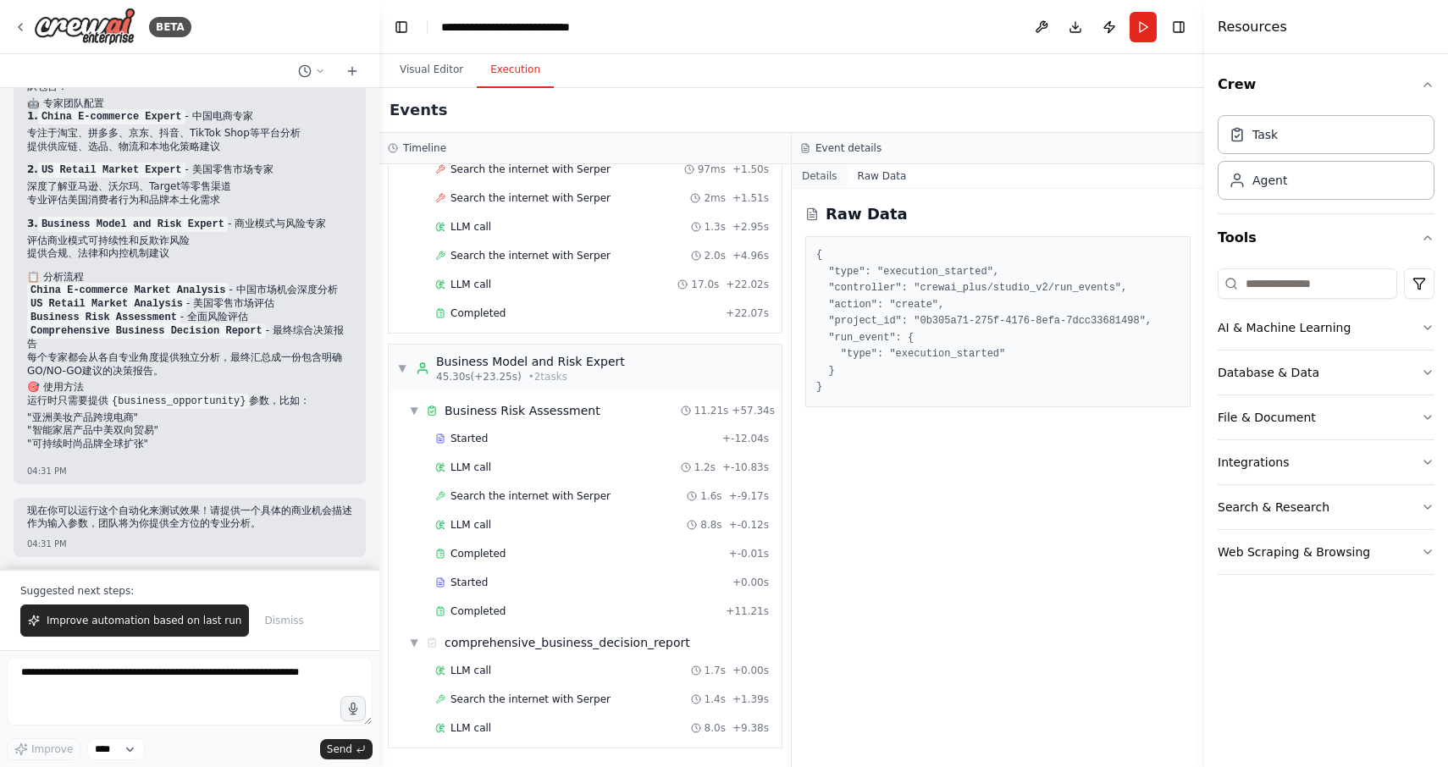
click at [825, 179] on button "Details" at bounding box center [820, 176] width 56 height 24
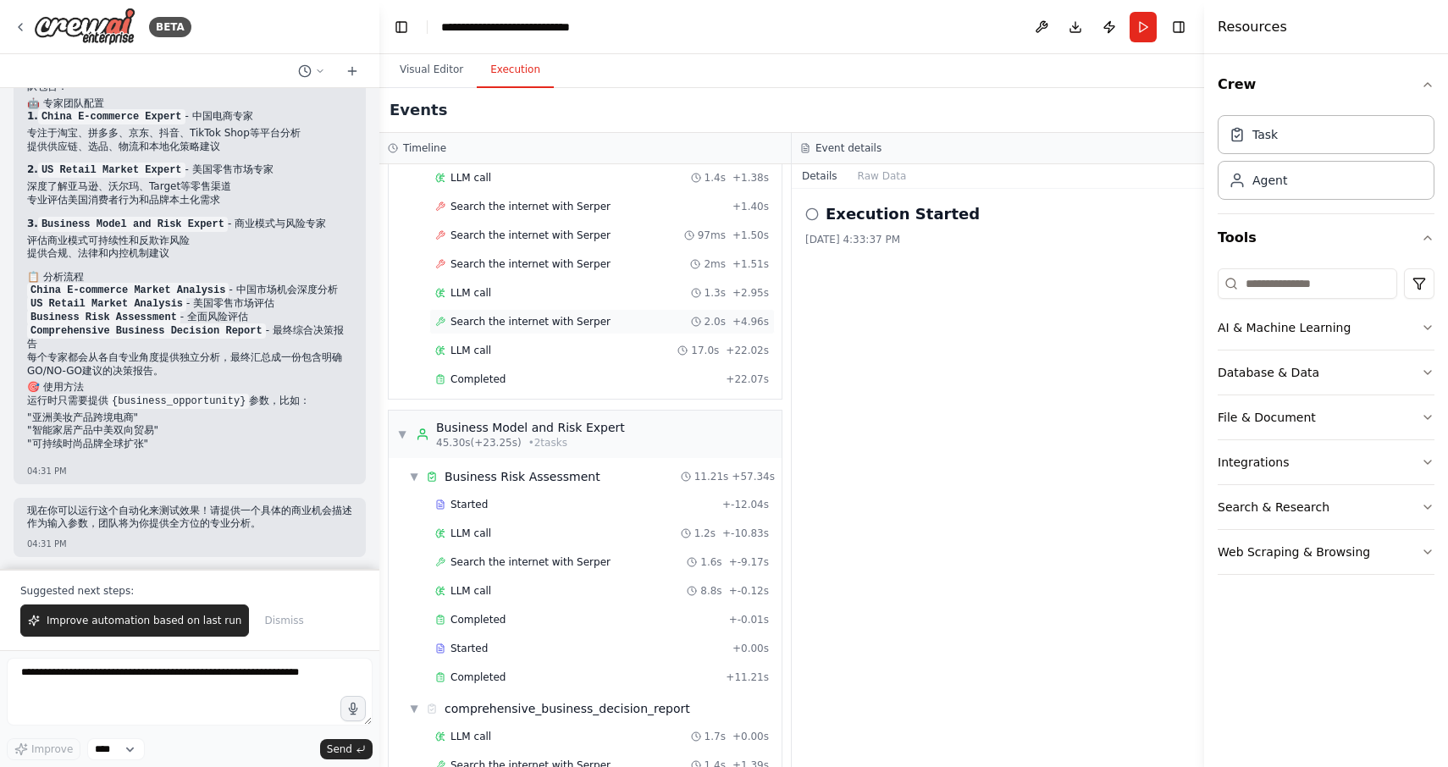
scroll to position [0, 0]
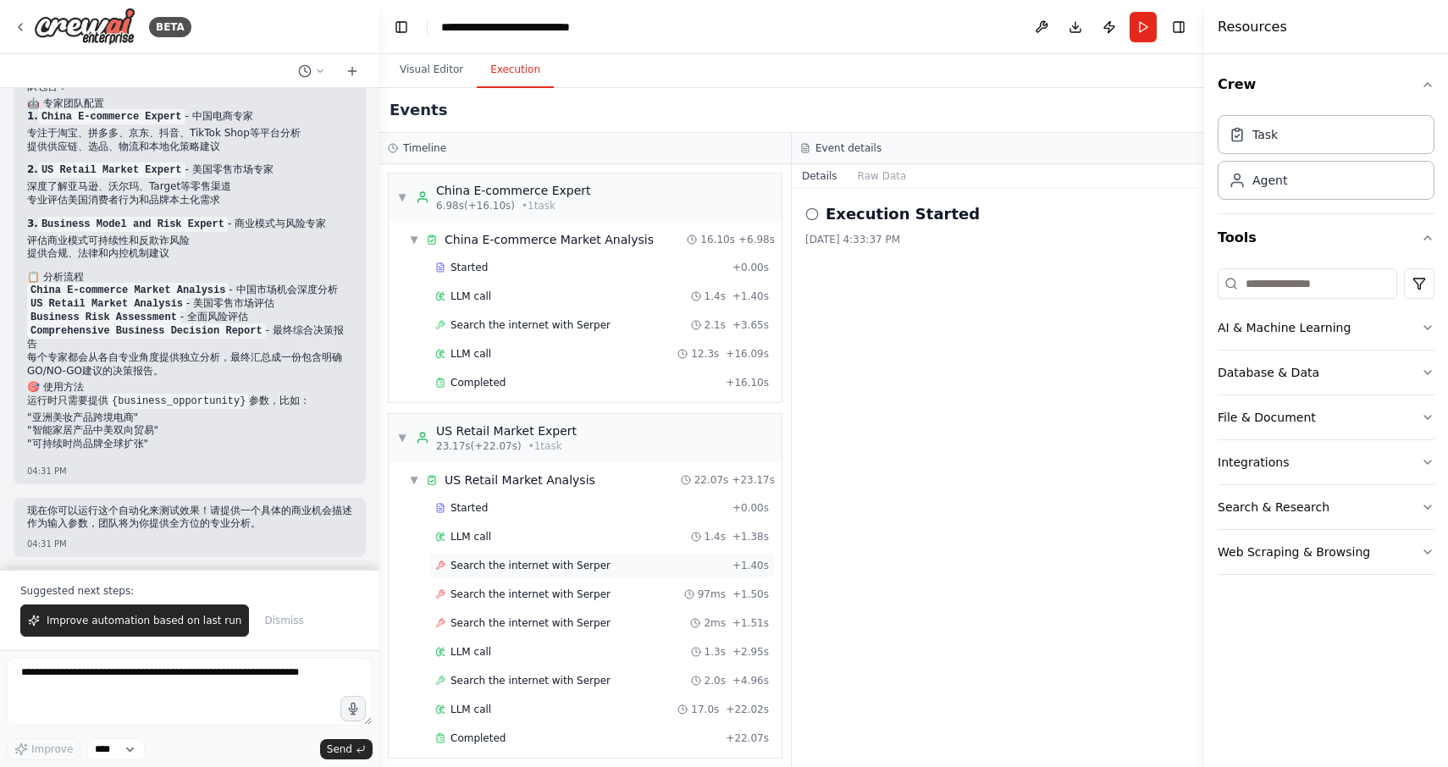
click at [490, 570] on span "Search the internet with Serper" at bounding box center [531, 566] width 160 height 14
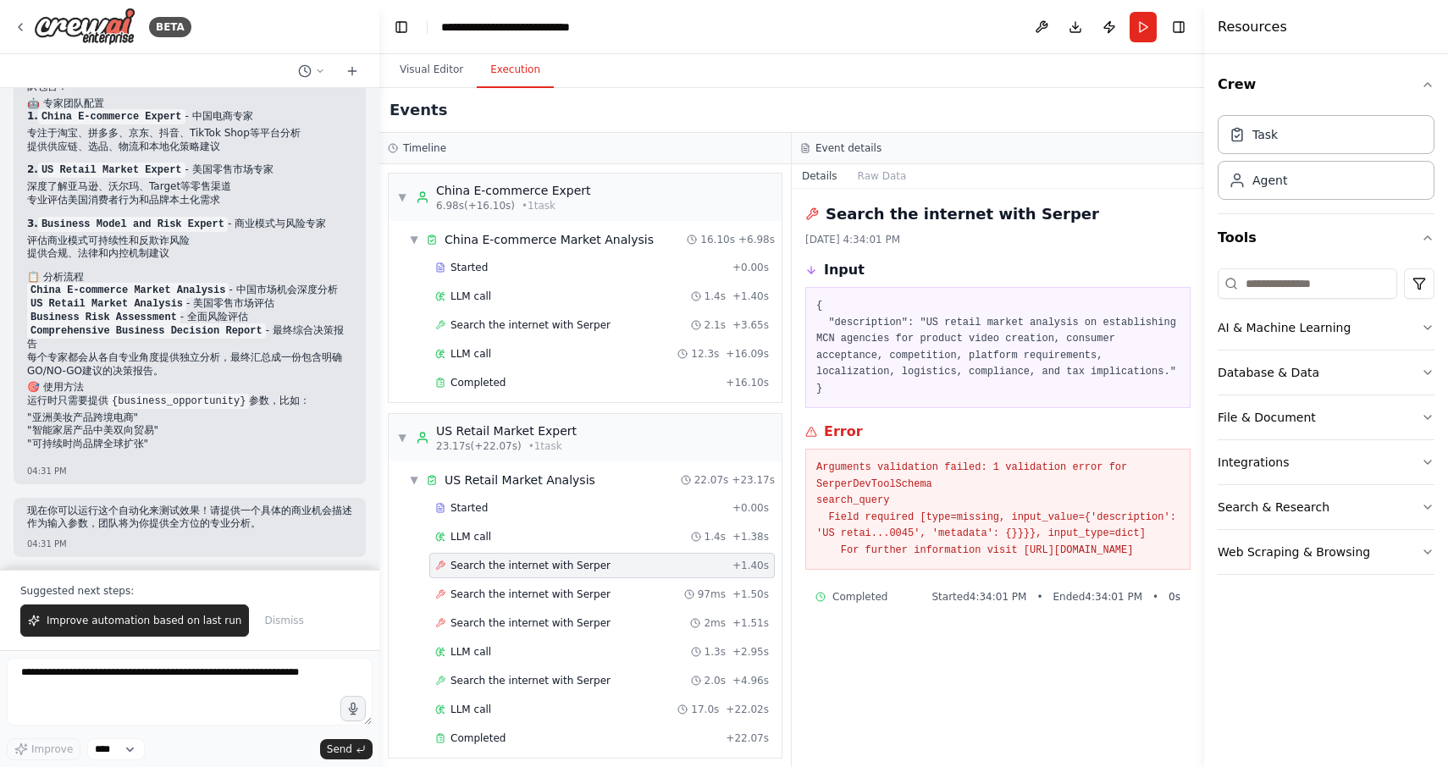
click at [460, 89] on div "Events" at bounding box center [791, 110] width 825 height 45
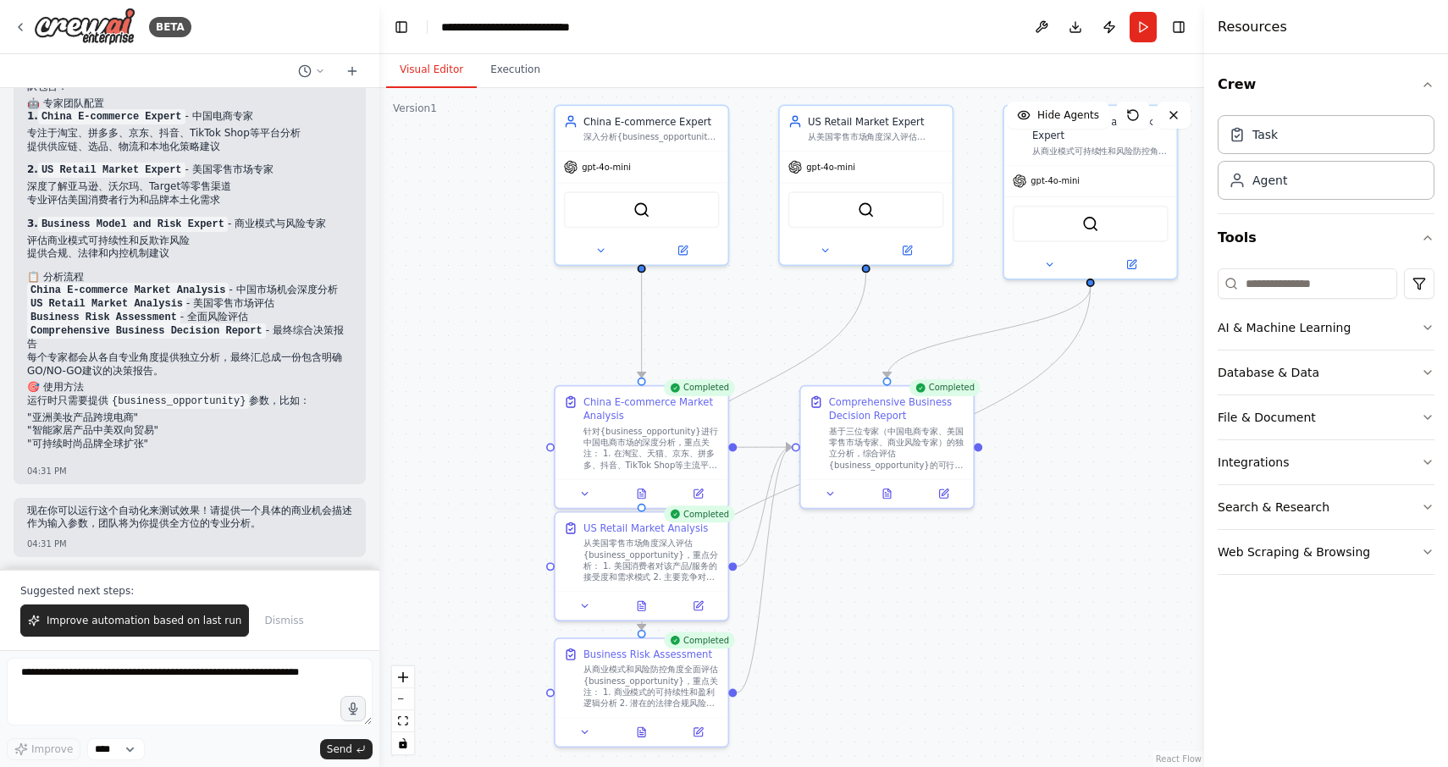
click at [433, 60] on button "Visual Editor" at bounding box center [431, 71] width 91 height 36
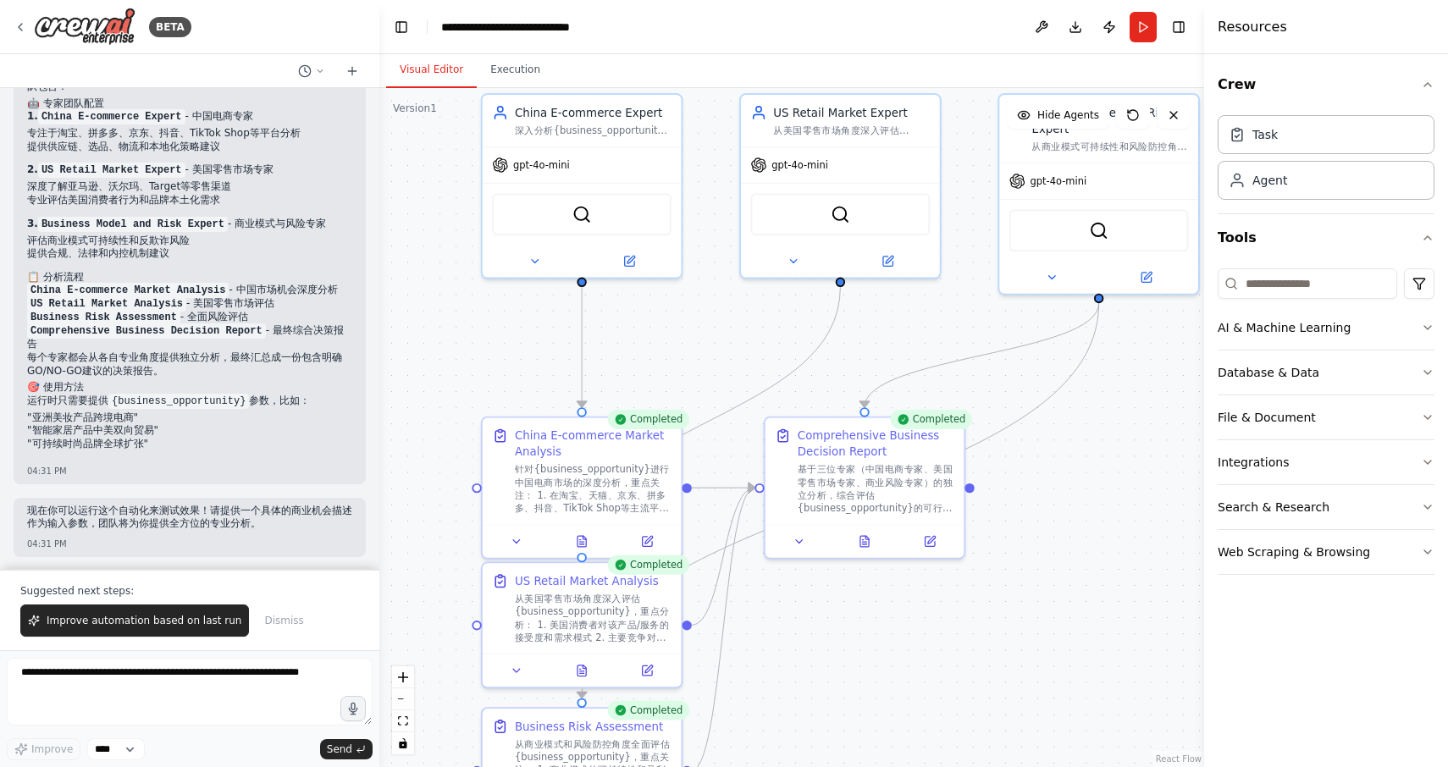
drag, startPoint x: 489, startPoint y: 263, endPoint x: 403, endPoint y: 285, distance: 88.1
click at [403, 285] on div ".deletable-edge-delete-btn { width: 20px; height: 20px; border: 0px solid #ffff…" at bounding box center [791, 427] width 825 height 679
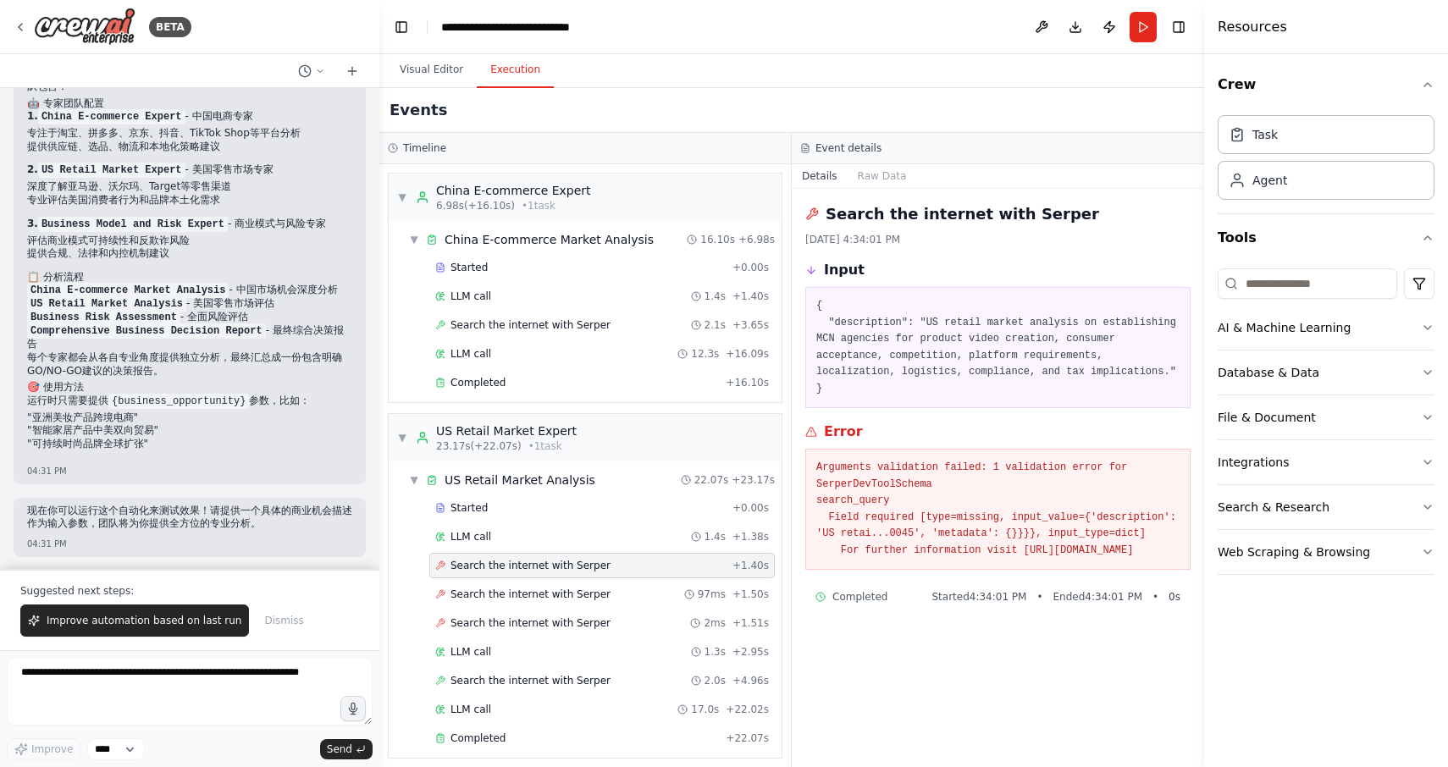
click at [512, 69] on button "Execution" at bounding box center [515, 71] width 77 height 36
click at [666, 381] on div "Completed" at bounding box center [577, 383] width 284 height 14
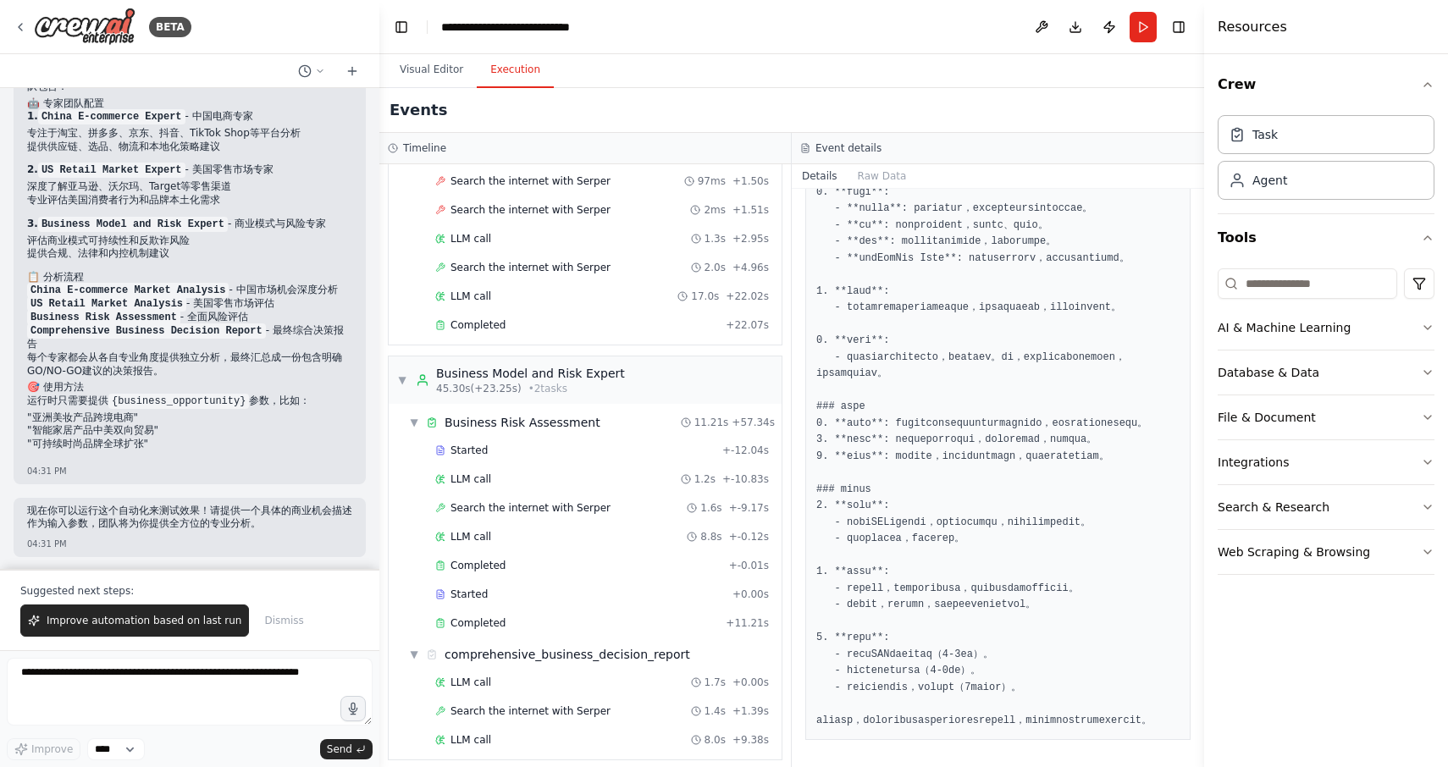
scroll to position [425, 0]
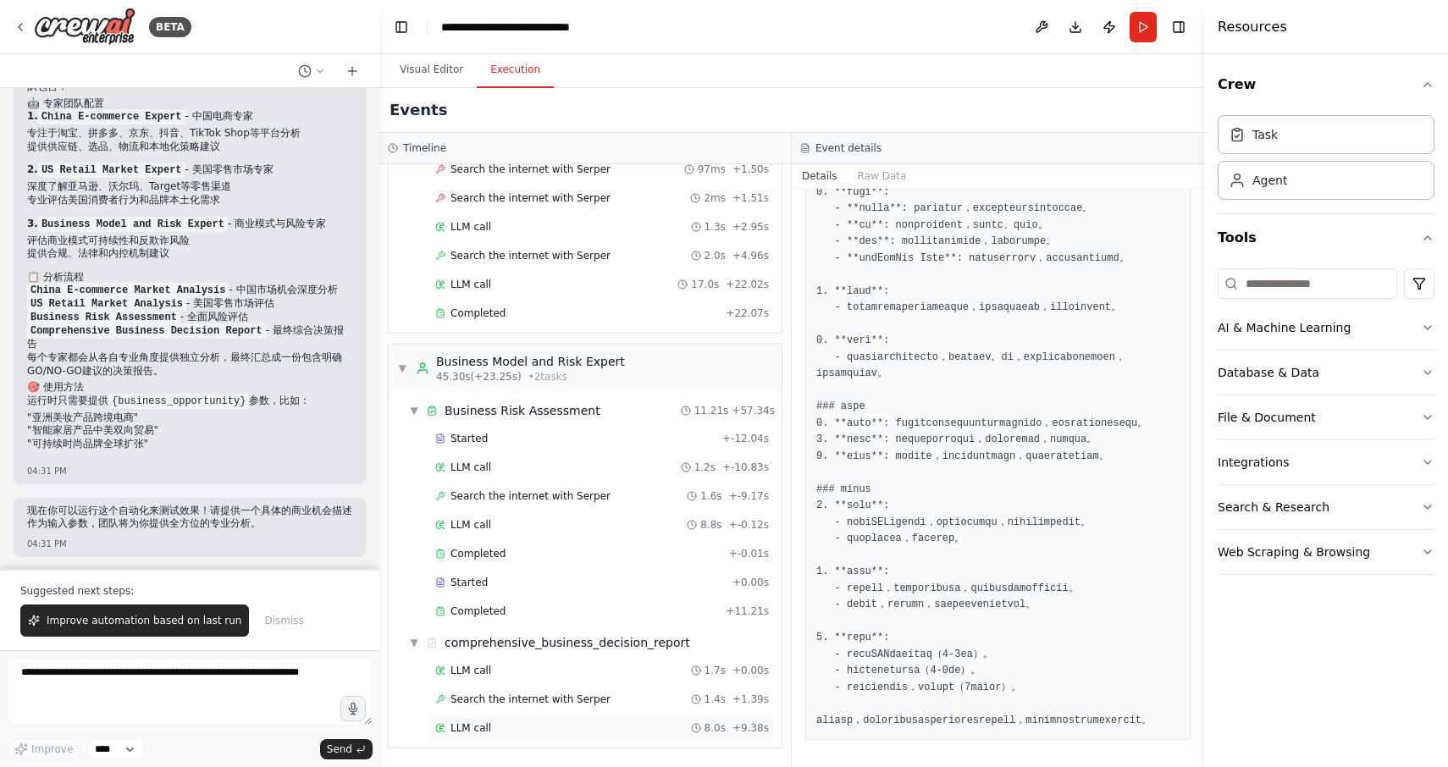
click at [555, 723] on div "LLM call 8.0s + 9.38s" at bounding box center [602, 729] width 334 height 14
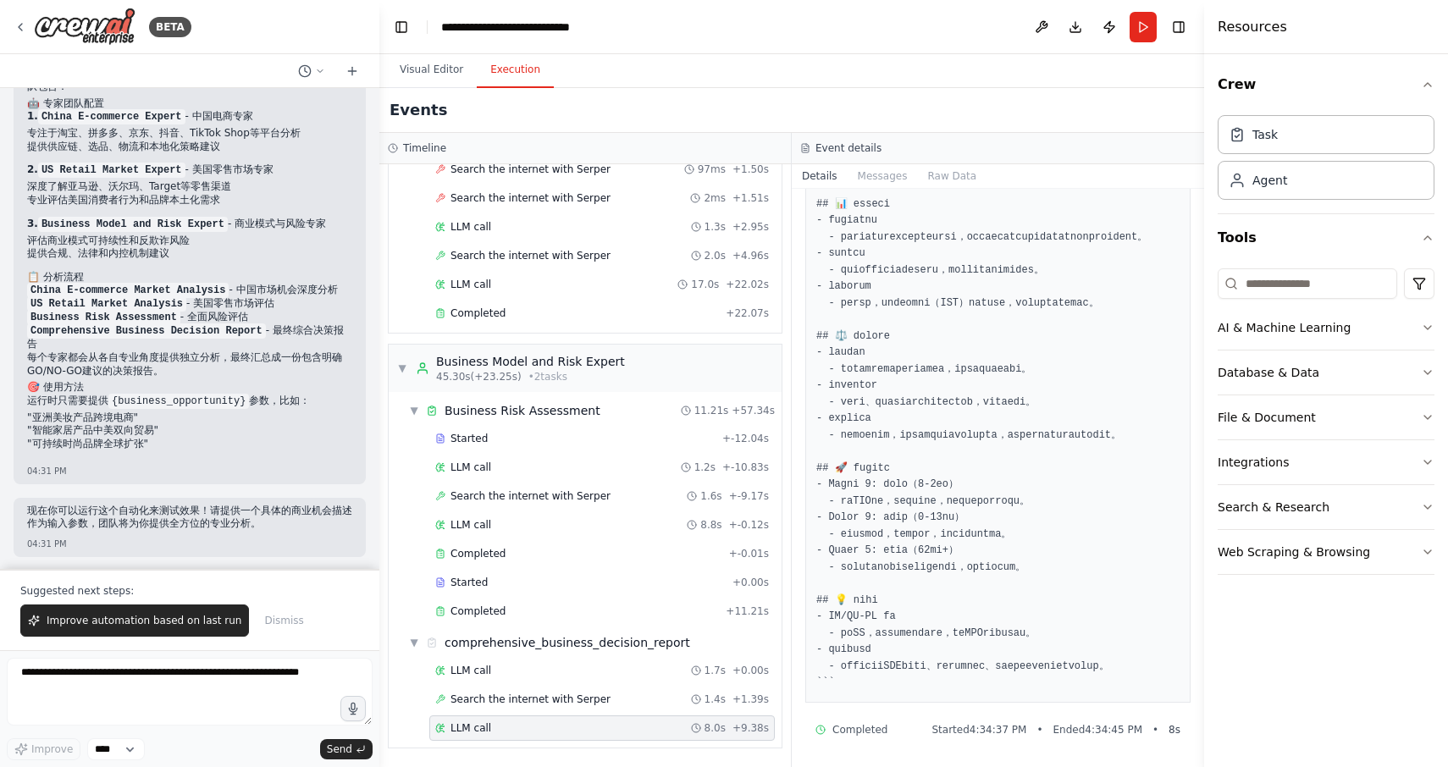
scroll to position [349, 0]
click at [590, 607] on div "Completed" at bounding box center [577, 612] width 284 height 14
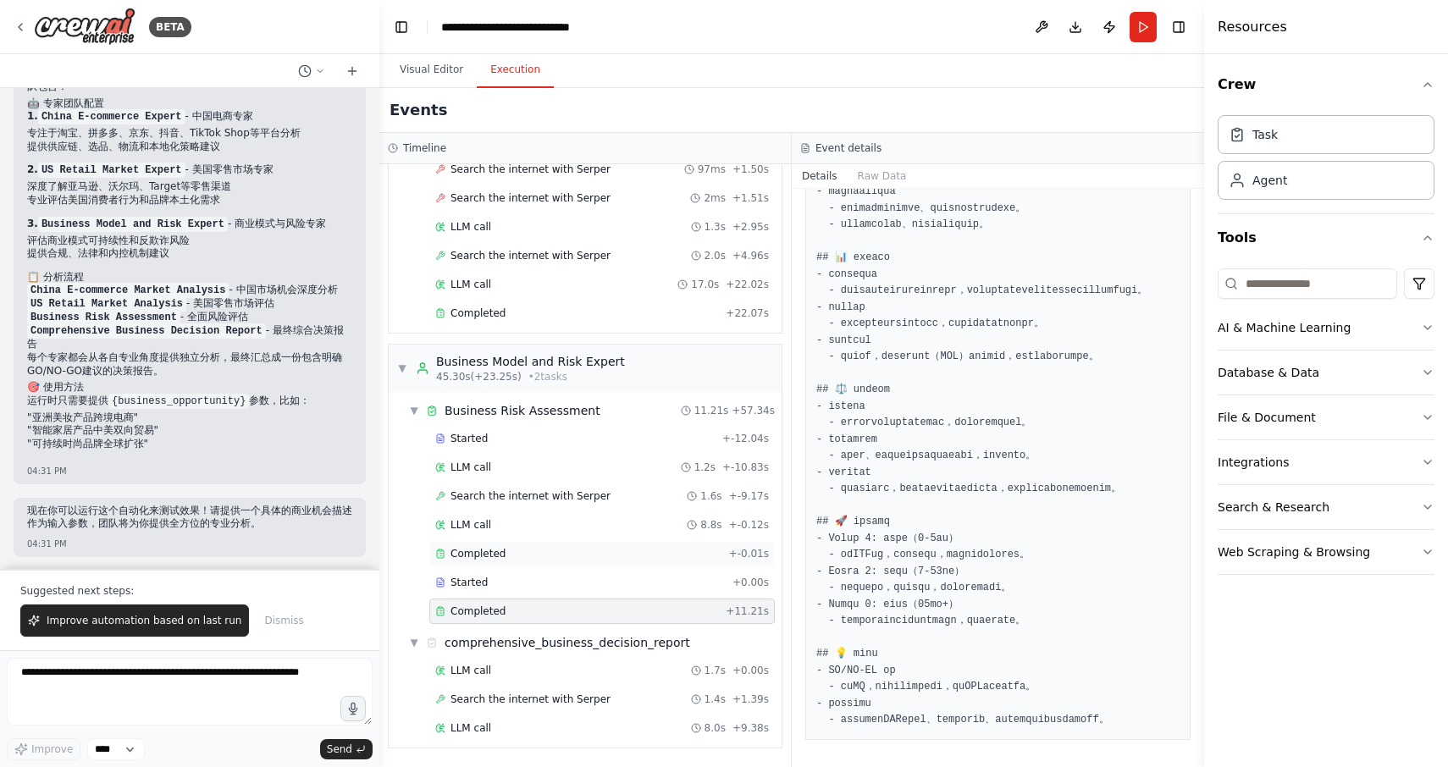
scroll to position [107, 0]
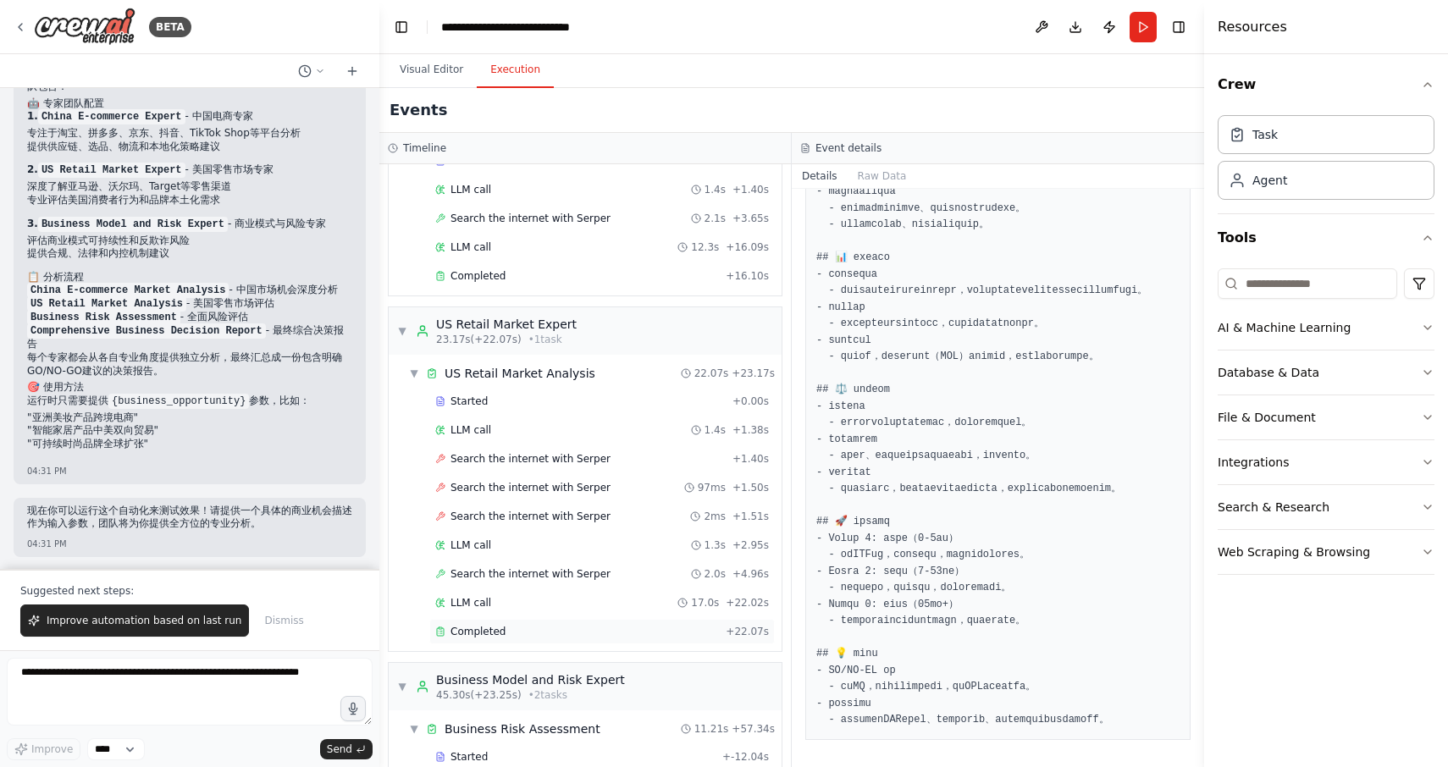
click at [532, 639] on div "Completed + 22.07s" at bounding box center [602, 631] width 346 height 25
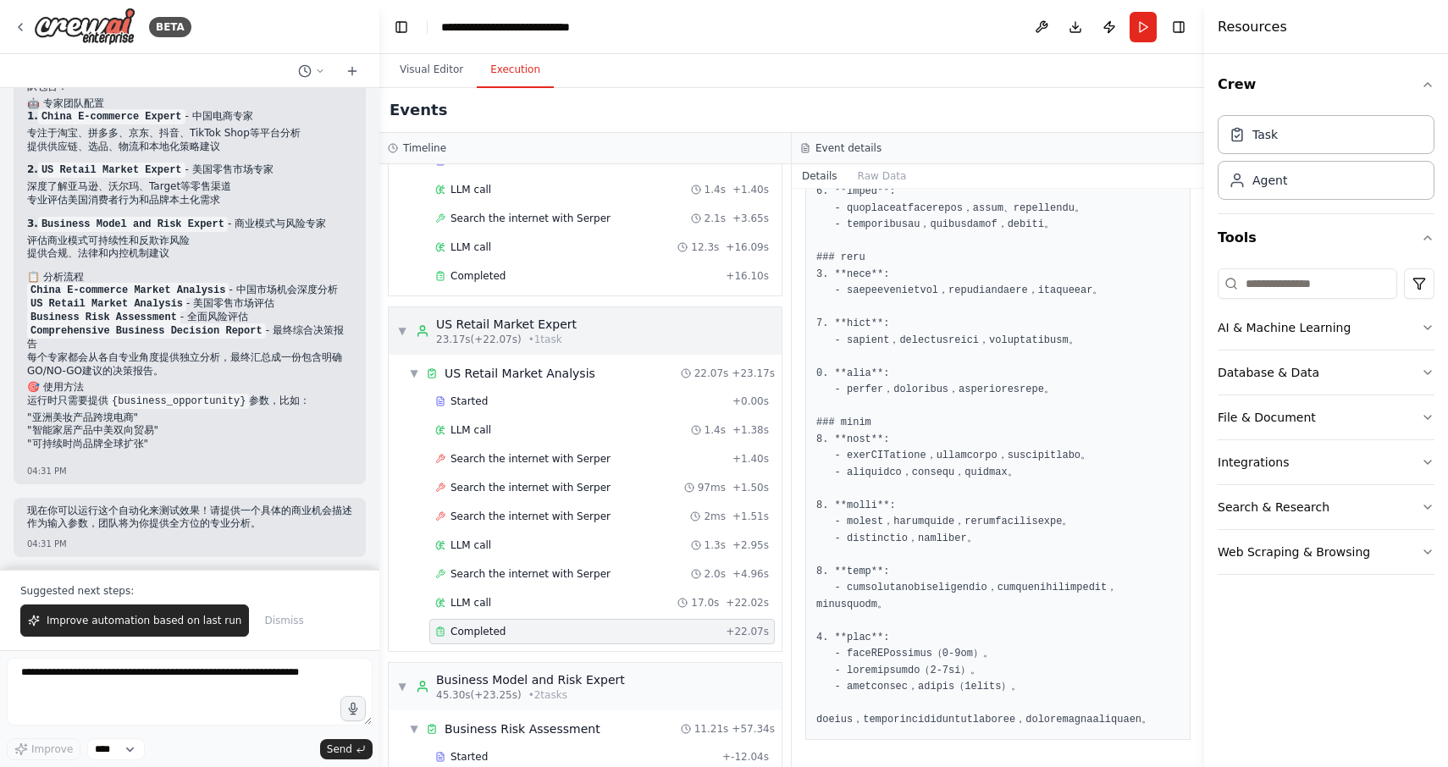
scroll to position [0, 0]
